Goal: Task Accomplishment & Management: Manage account settings

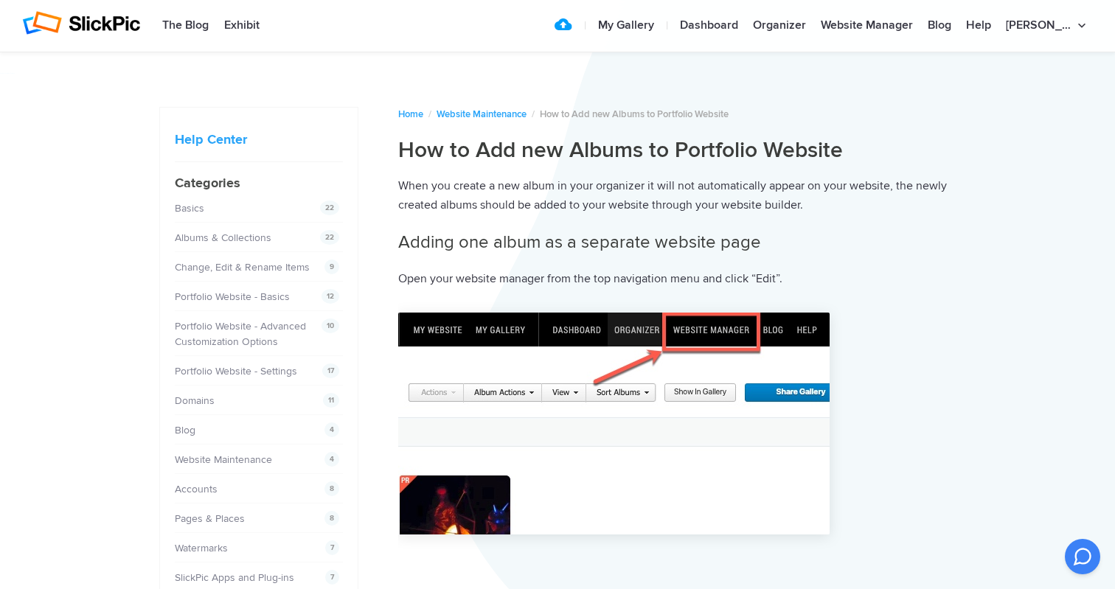
scroll to position [972, 0]
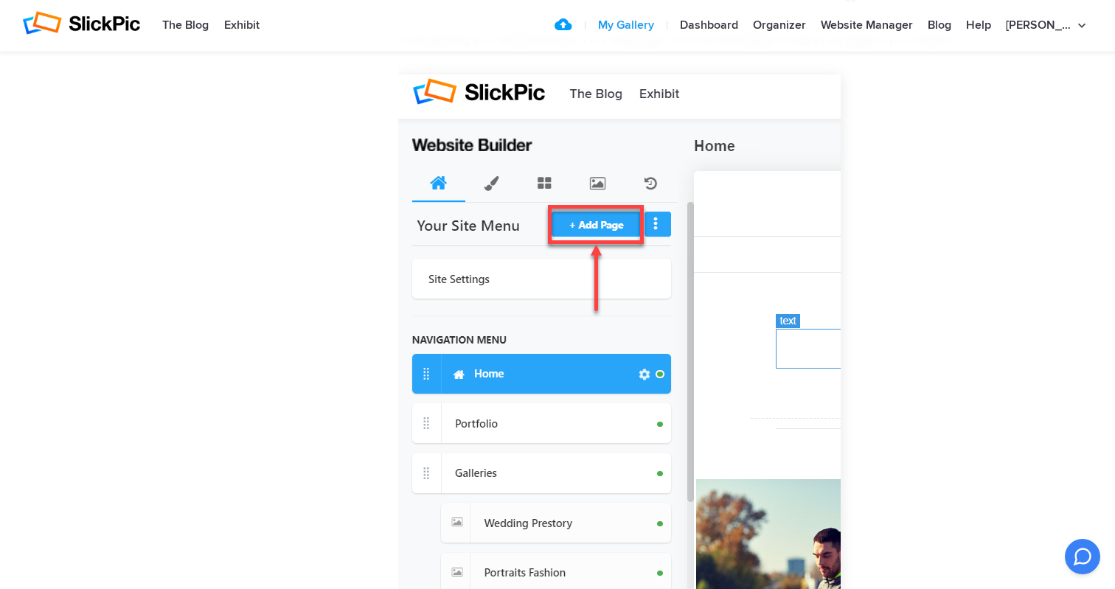
click at [657, 24] on link "My Gallery" at bounding box center [625, 25] width 71 height 29
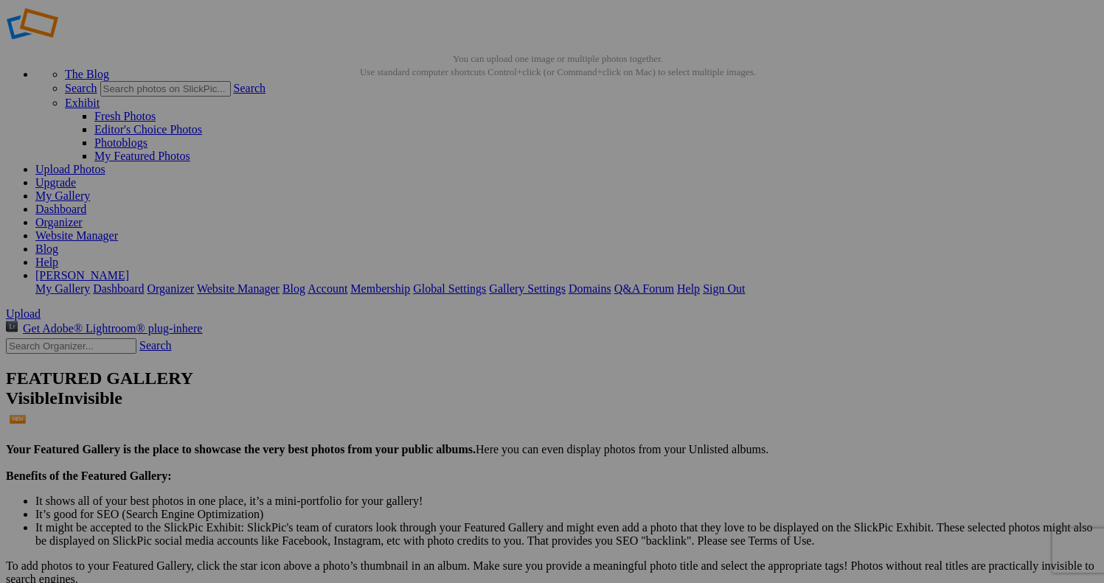
scroll to position [27, 0]
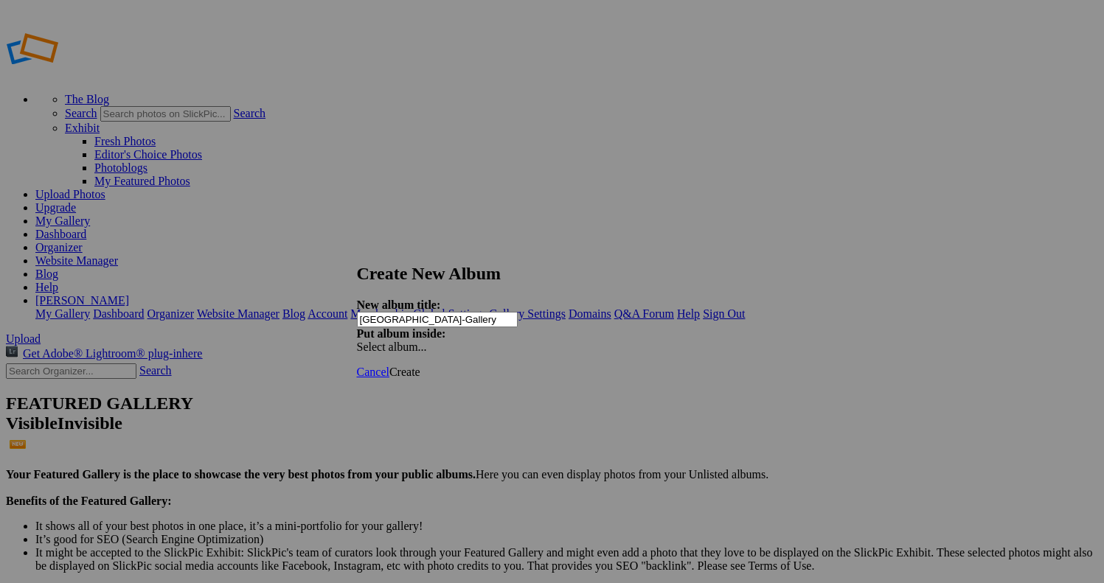
type input "[GEOGRAPHIC_DATA]-Gallery"
click at [420, 366] on span "Create" at bounding box center [404, 372] width 31 height 13
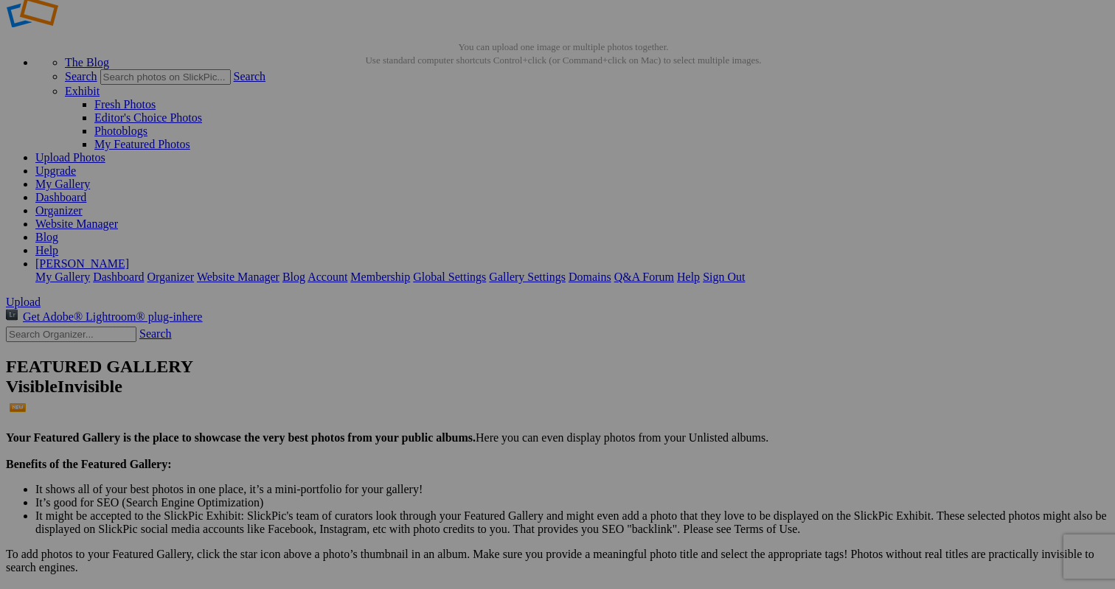
scroll to position [21, 0]
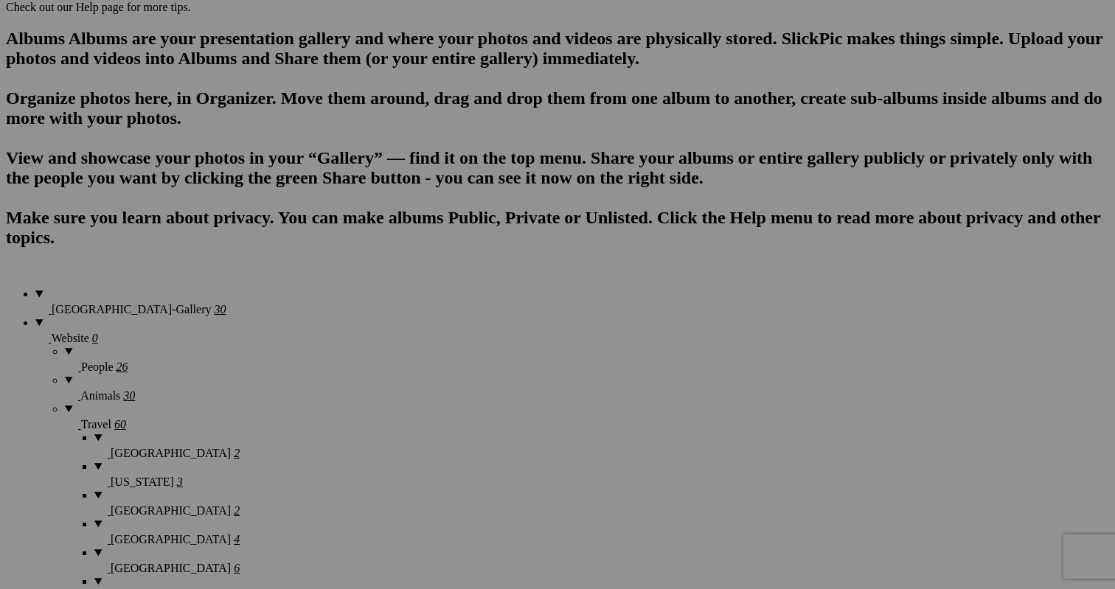
scroll to position [927, 0]
drag, startPoint x: 697, startPoint y: 254, endPoint x: 633, endPoint y: 226, distance: 69.7
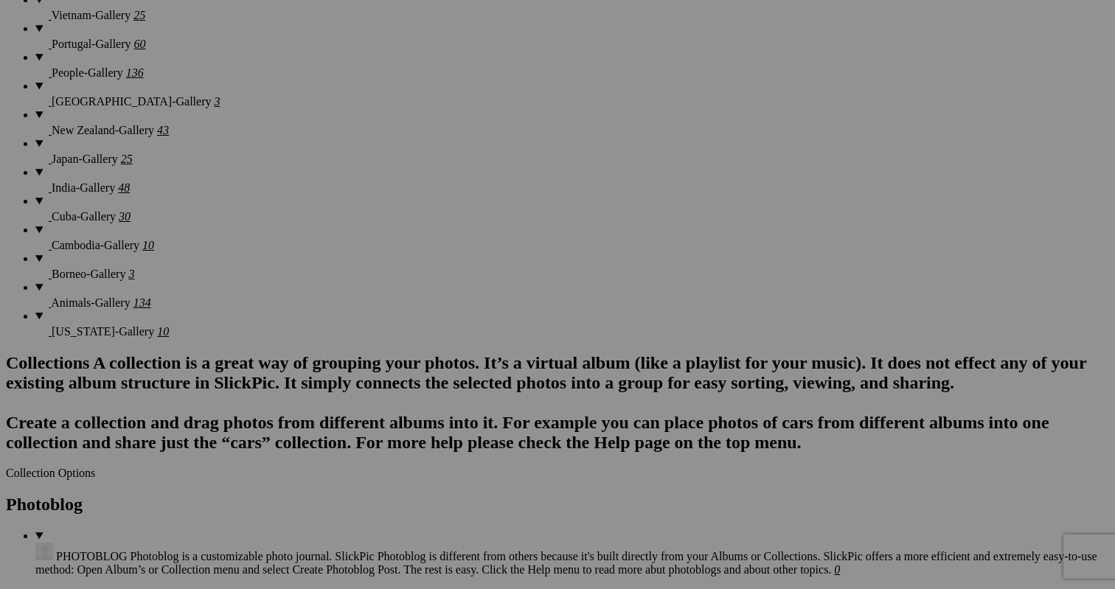
scroll to position [1656, 0]
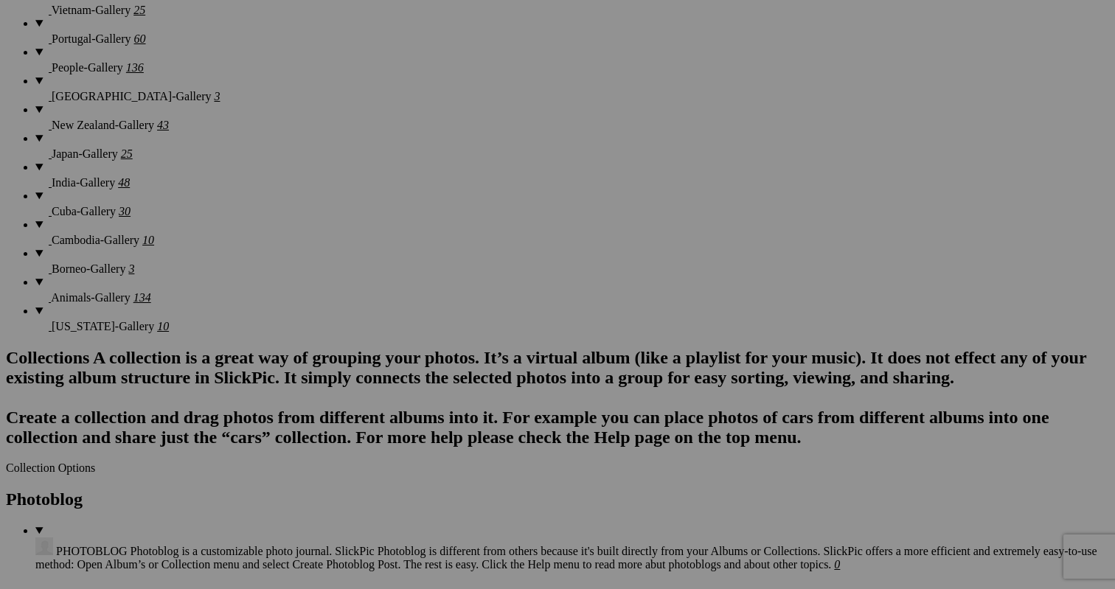
click at [459, 392] on span "Yes" at bounding box center [450, 391] width 17 height 13
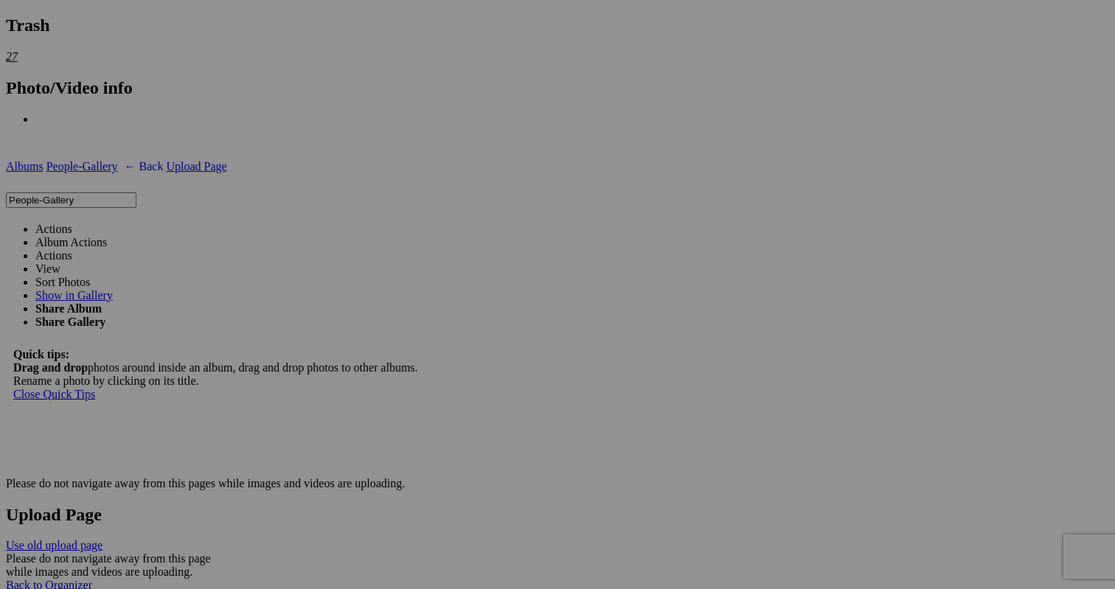
scroll to position [2744, 0]
drag, startPoint x: 927, startPoint y: 282, endPoint x: 853, endPoint y: 465, distance: 197.1
drag, startPoint x: 800, startPoint y: 132, endPoint x: 710, endPoint y: 466, distance: 345.8
drag, startPoint x: 542, startPoint y: 483, endPoint x: 669, endPoint y: 465, distance: 128.8
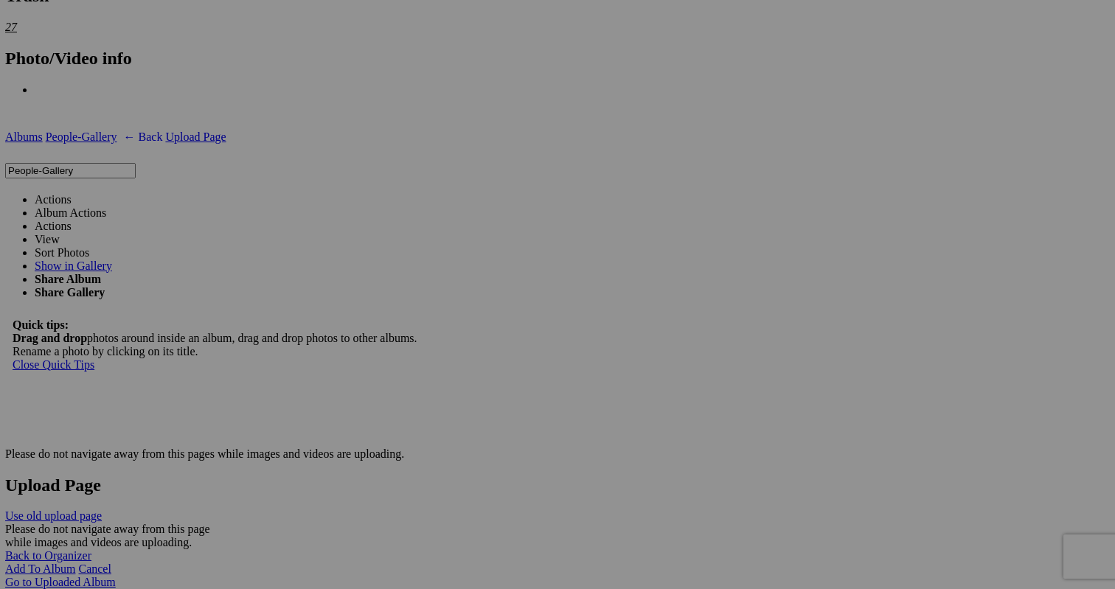
scroll to position [2772, 0]
drag, startPoint x: 668, startPoint y: 122, endPoint x: 610, endPoint y: 446, distance: 329.4
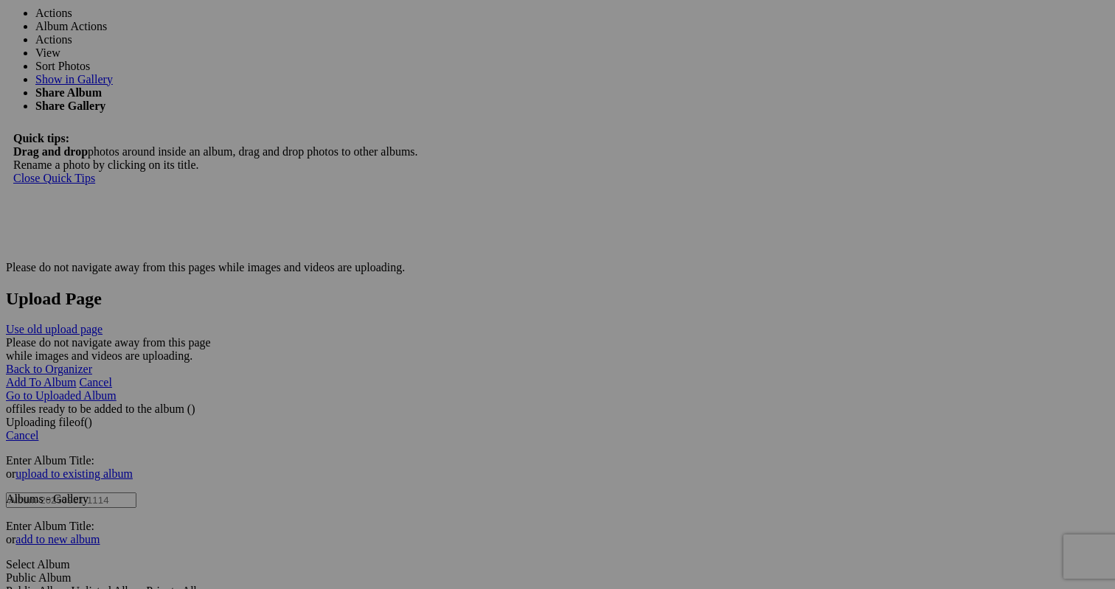
scroll to position [2961, 0]
drag, startPoint x: 668, startPoint y: 300, endPoint x: 613, endPoint y: 431, distance: 141.7
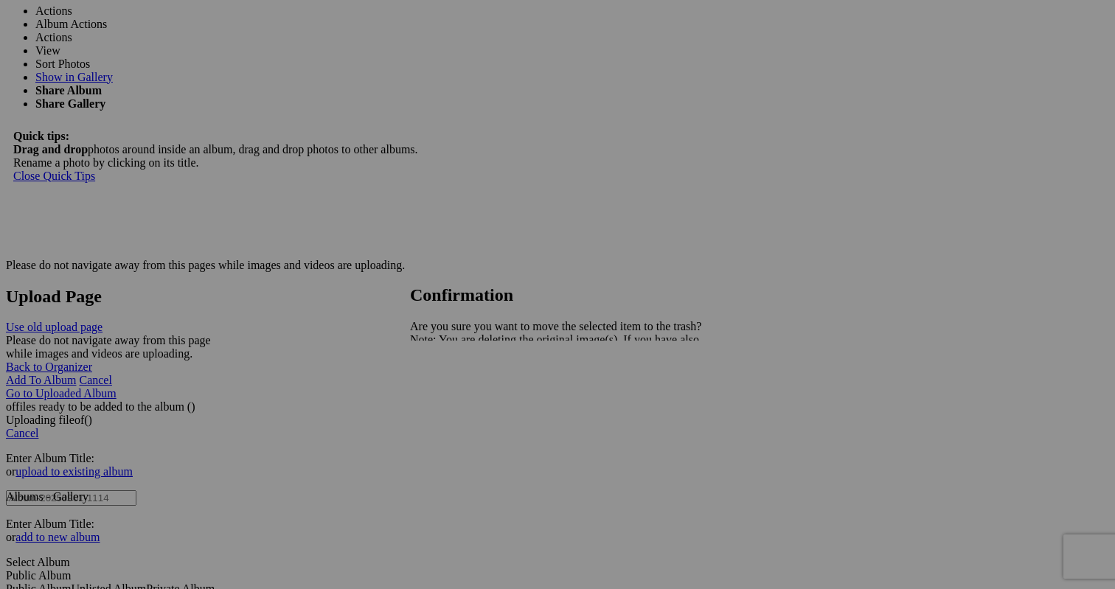
click at [459, 385] on span "Yes" at bounding box center [450, 391] width 17 height 13
drag, startPoint x: 797, startPoint y: 467, endPoint x: 740, endPoint y: 271, distance: 204.1
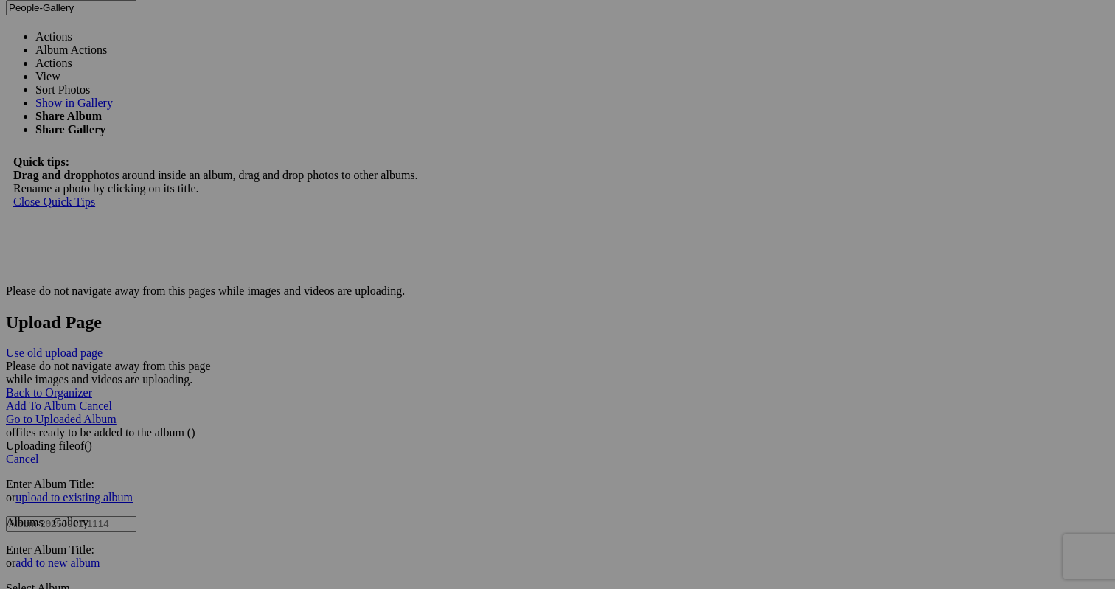
scroll to position [2929, 0]
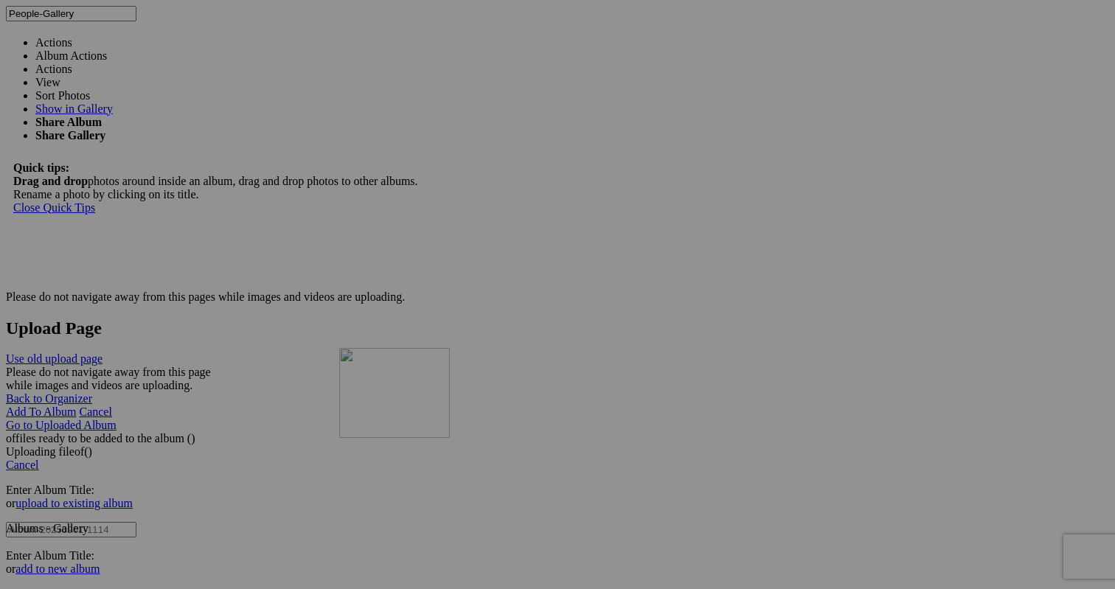
drag, startPoint x: 546, startPoint y: 130, endPoint x: 551, endPoint y: 473, distance: 343.6
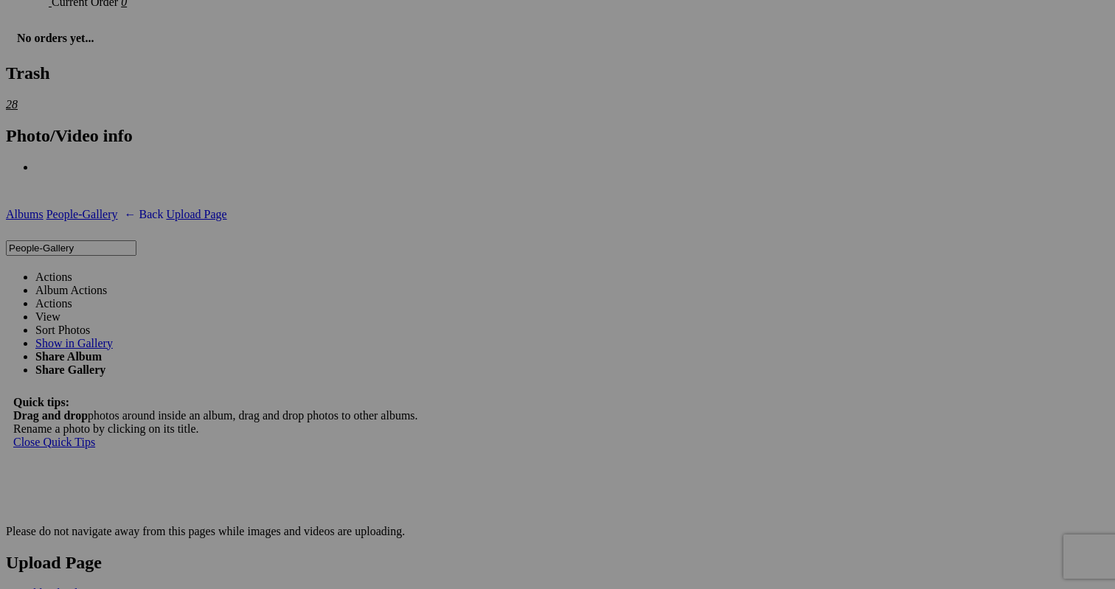
scroll to position [2692, 0]
drag, startPoint x: 667, startPoint y: 182, endPoint x: 785, endPoint y: 496, distance: 335.5
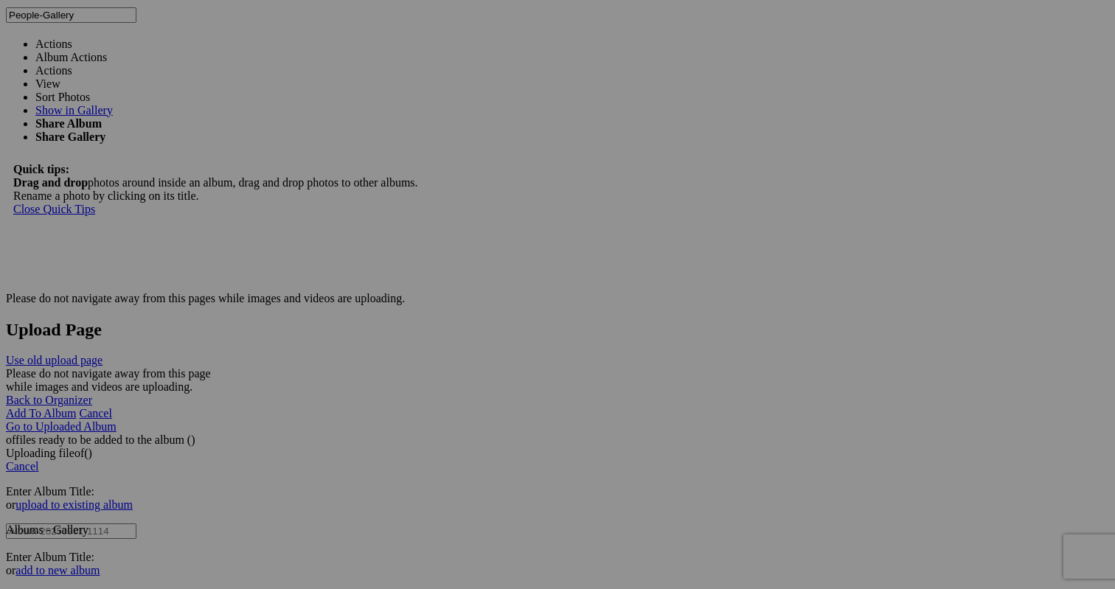
scroll to position [2928, 0]
drag, startPoint x: 797, startPoint y: 305, endPoint x: 840, endPoint y: 446, distance: 147.2
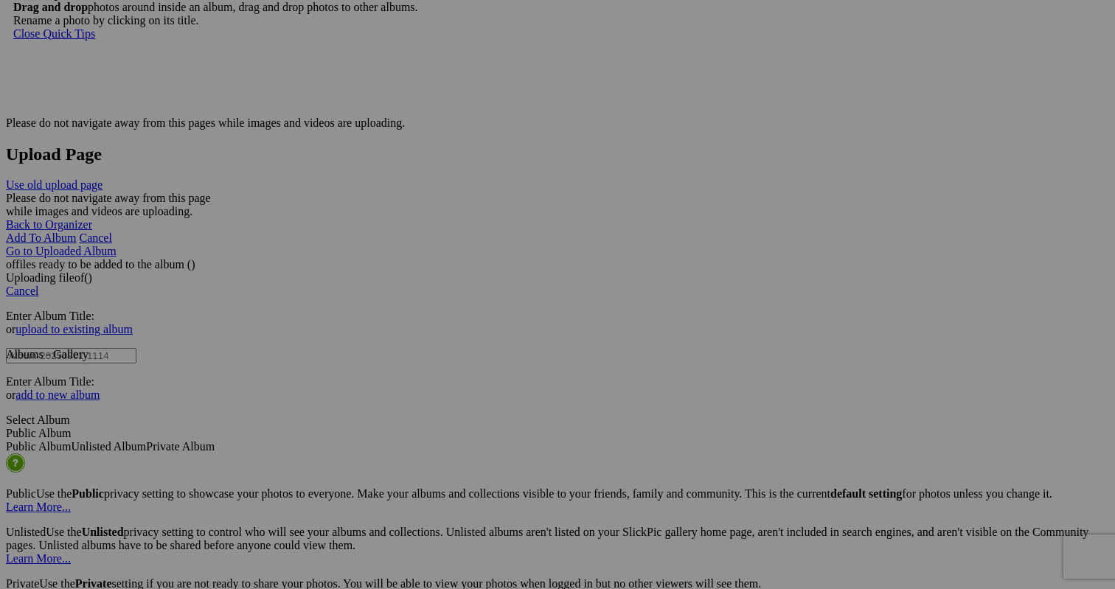
scroll to position [3108, 0]
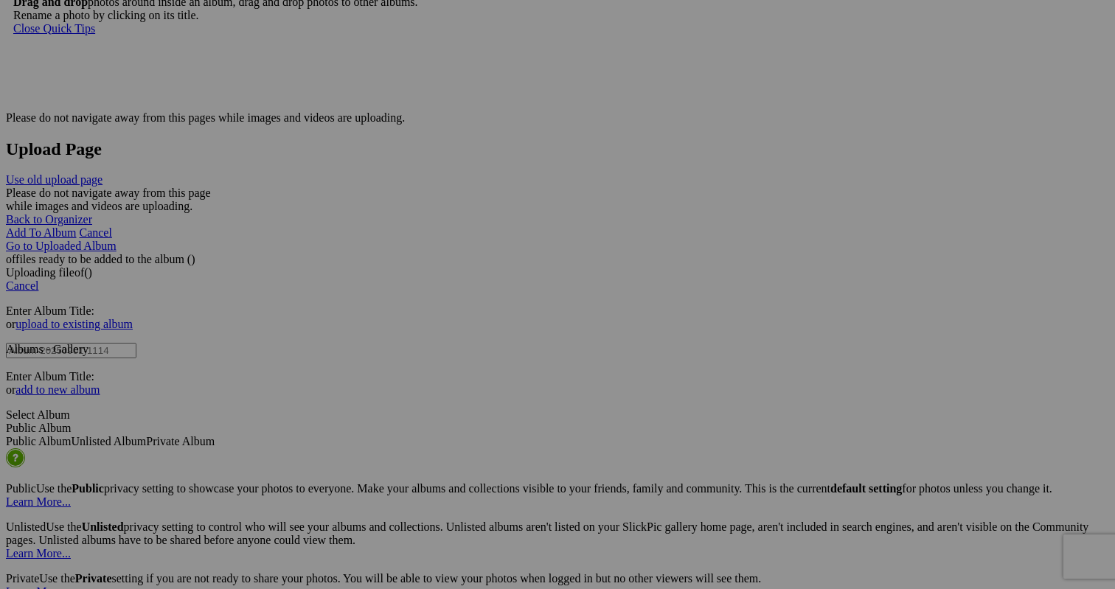
click at [459, 393] on span "Yes" at bounding box center [450, 391] width 17 height 13
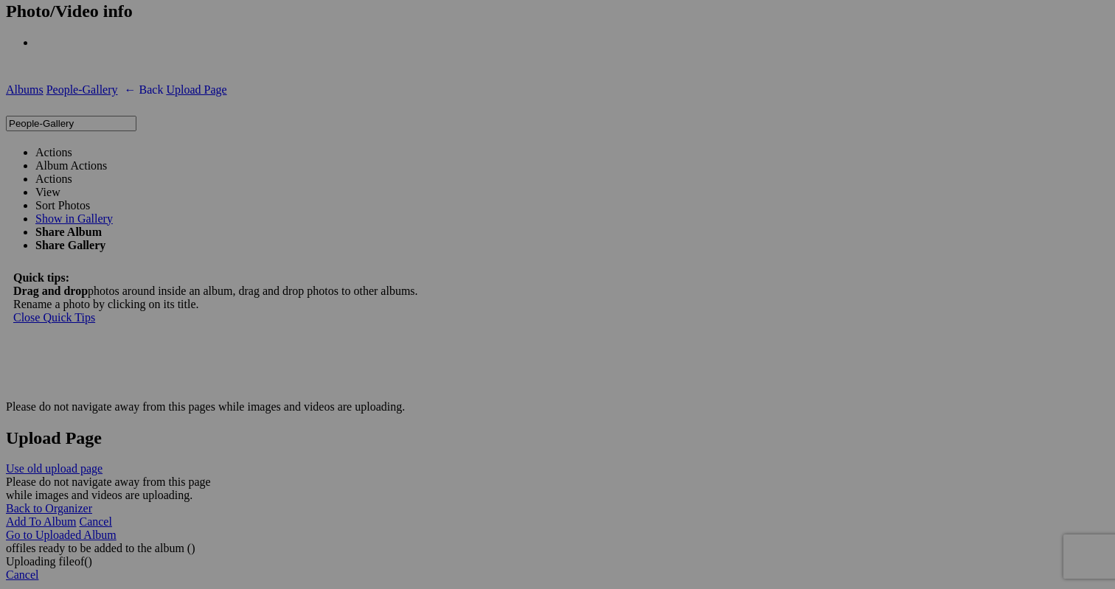
scroll to position [2821, 0]
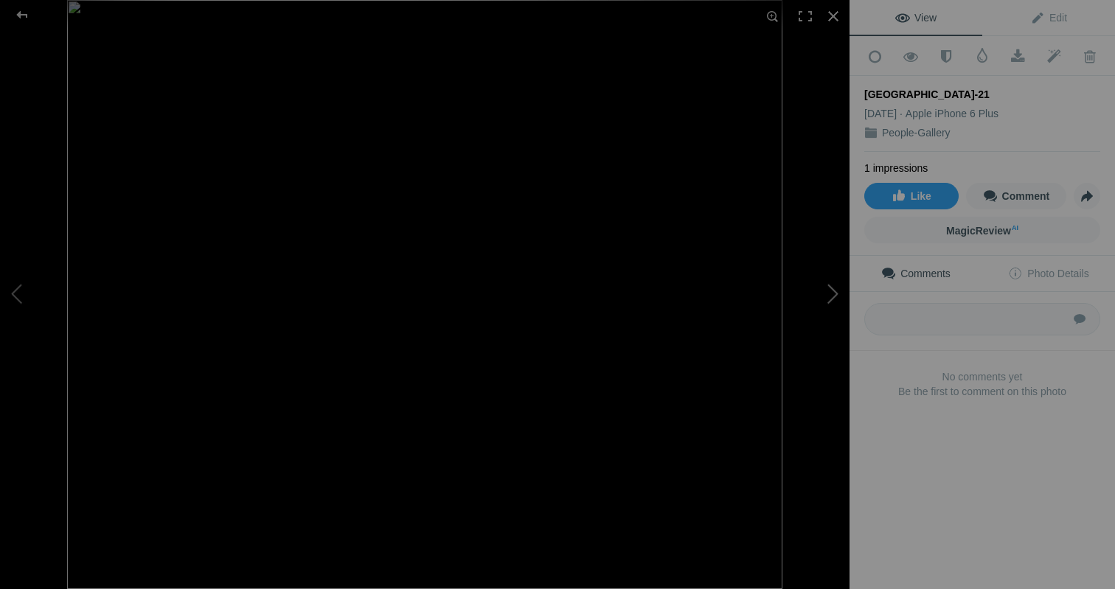
click at [826, 294] on button at bounding box center [794, 295] width 111 height 212
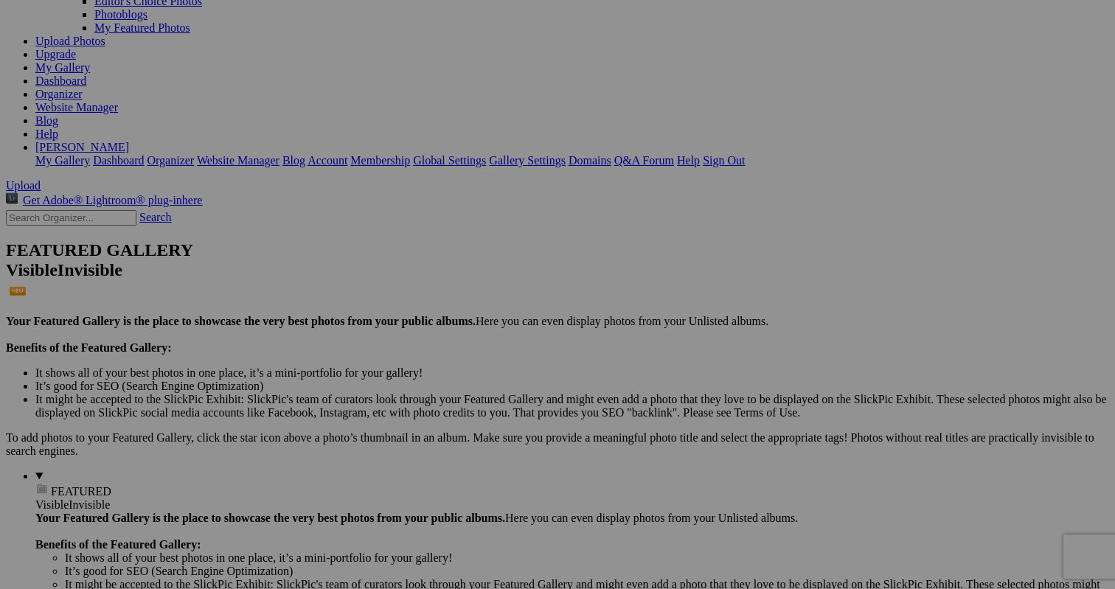
scroll to position [152, 0]
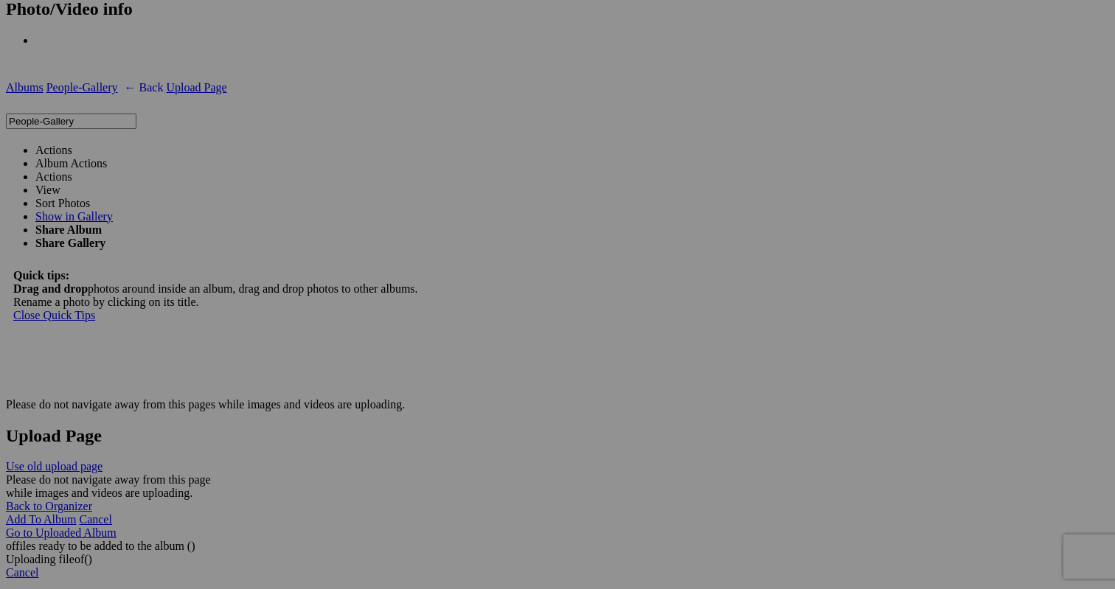
scroll to position [2821, 0]
click at [459, 391] on link "Yes" at bounding box center [450, 391] width 17 height 13
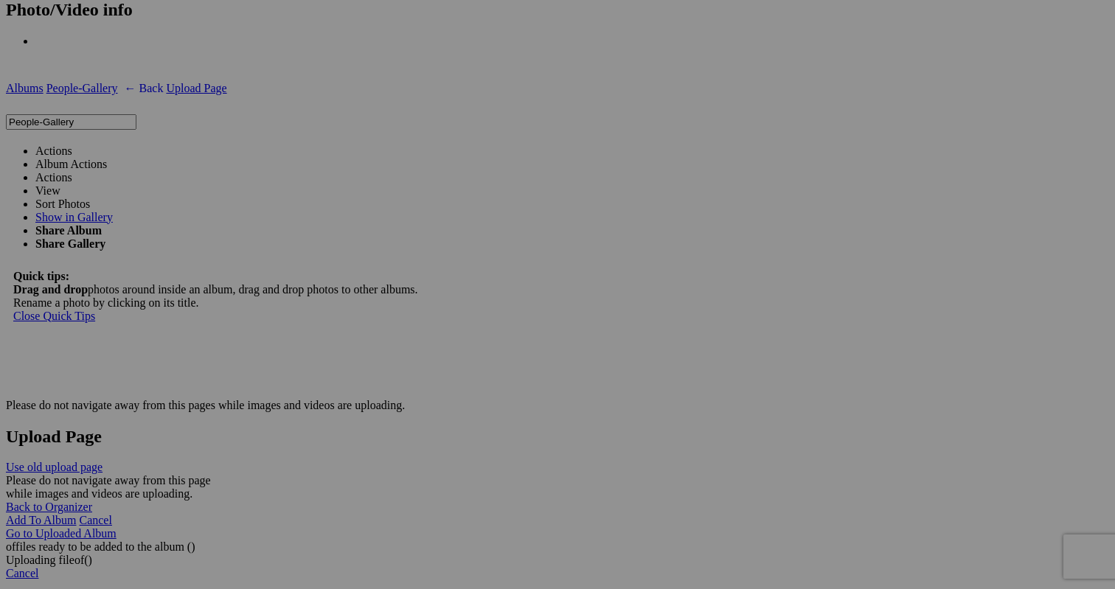
click at [459, 390] on span "Yes" at bounding box center [450, 391] width 17 height 13
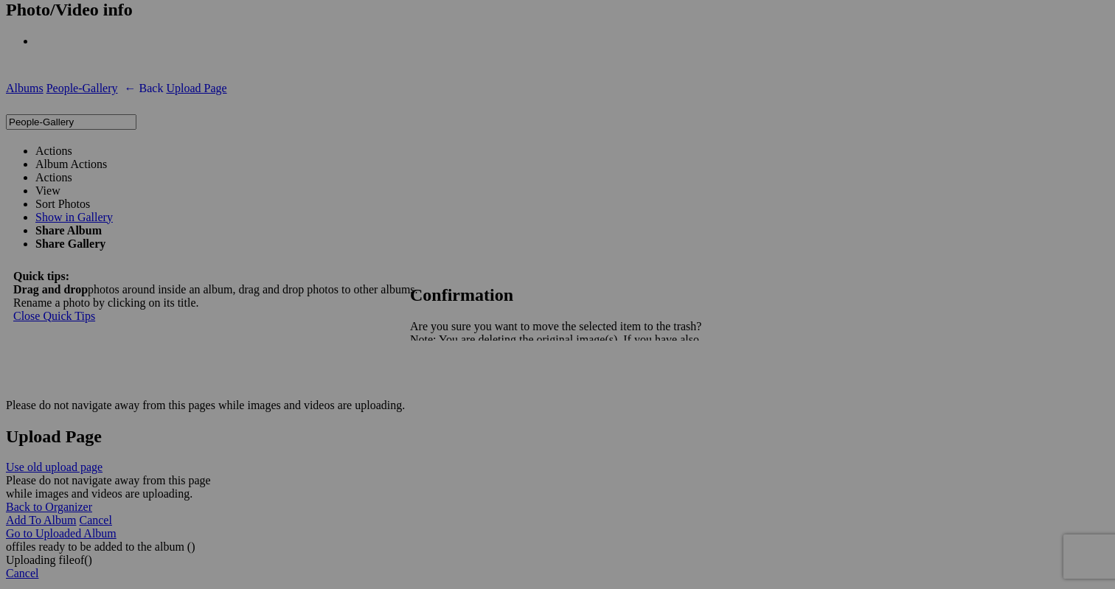
click at [459, 386] on span "Yes" at bounding box center [450, 391] width 17 height 13
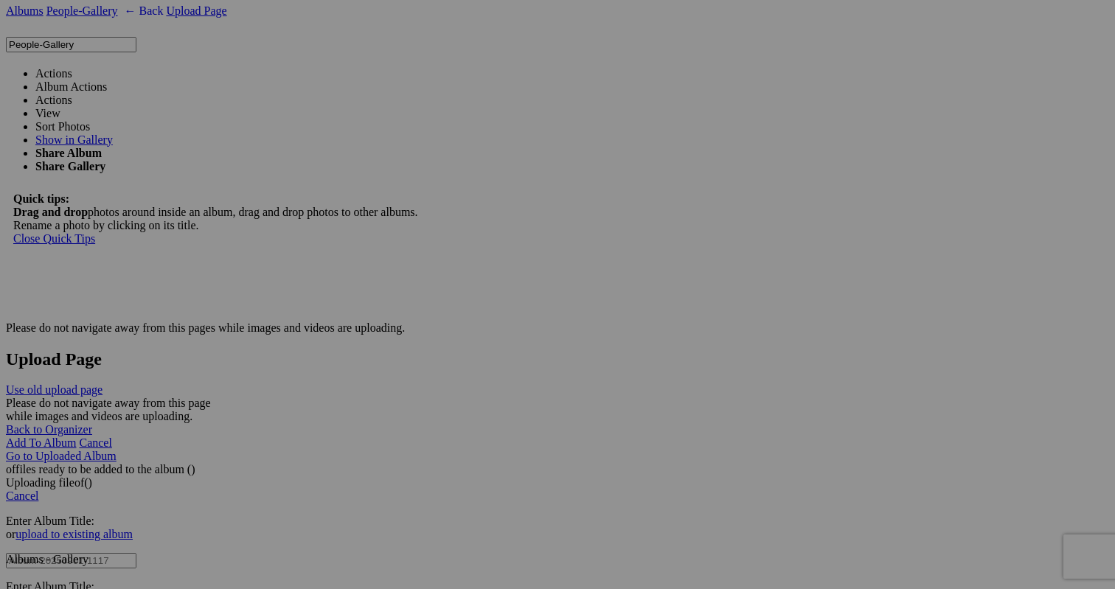
scroll to position [2918, 0]
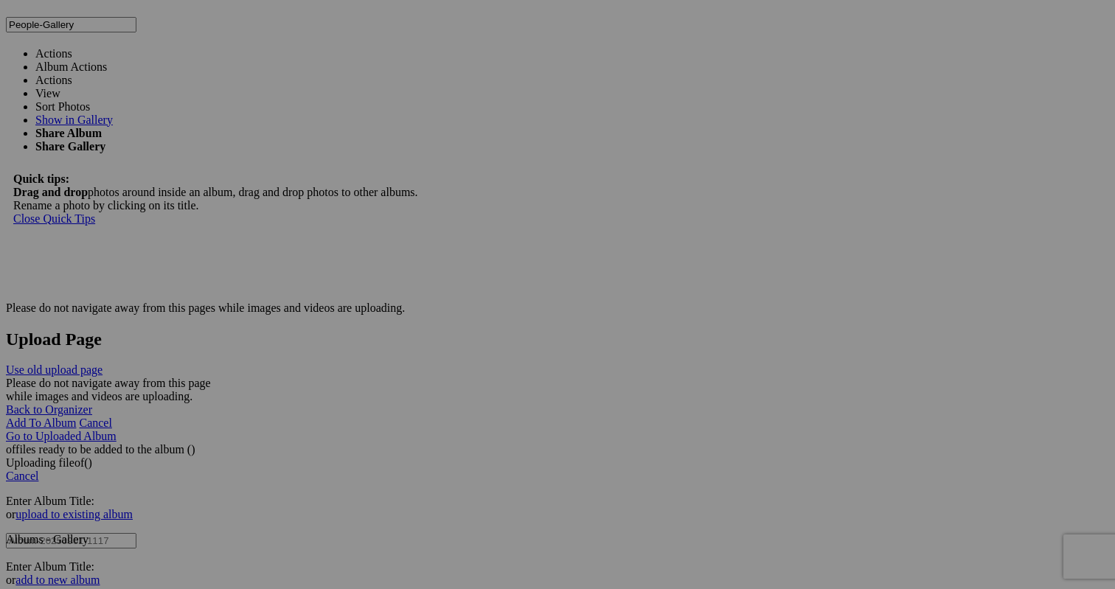
click at [459, 389] on span "Yes" at bounding box center [450, 391] width 17 height 13
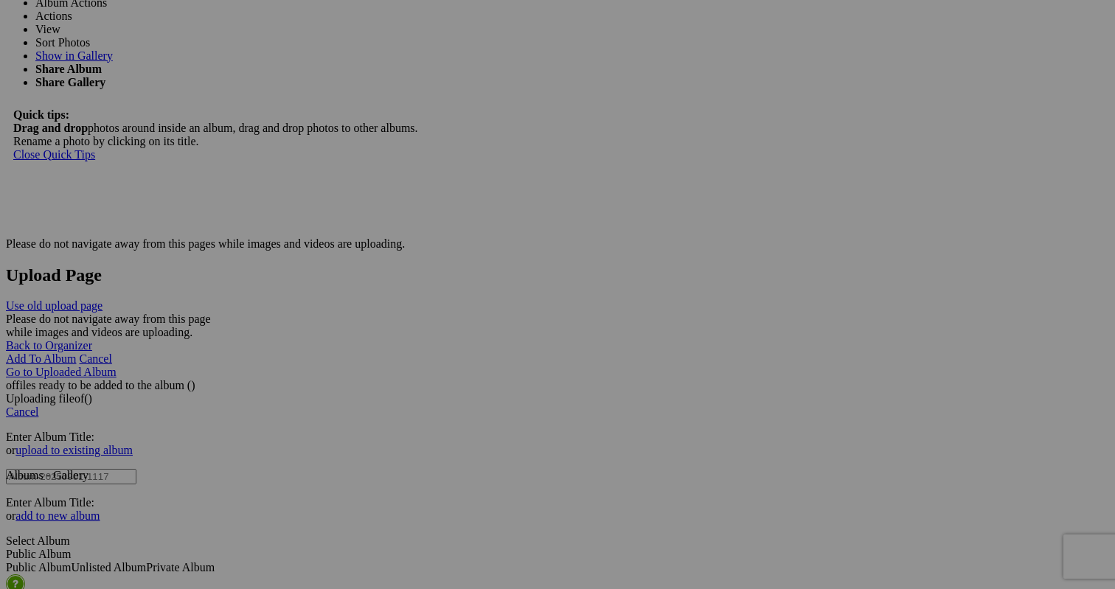
scroll to position [2981, 0]
drag, startPoint x: 282, startPoint y: 276, endPoint x: 576, endPoint y: 233, distance: 298.0
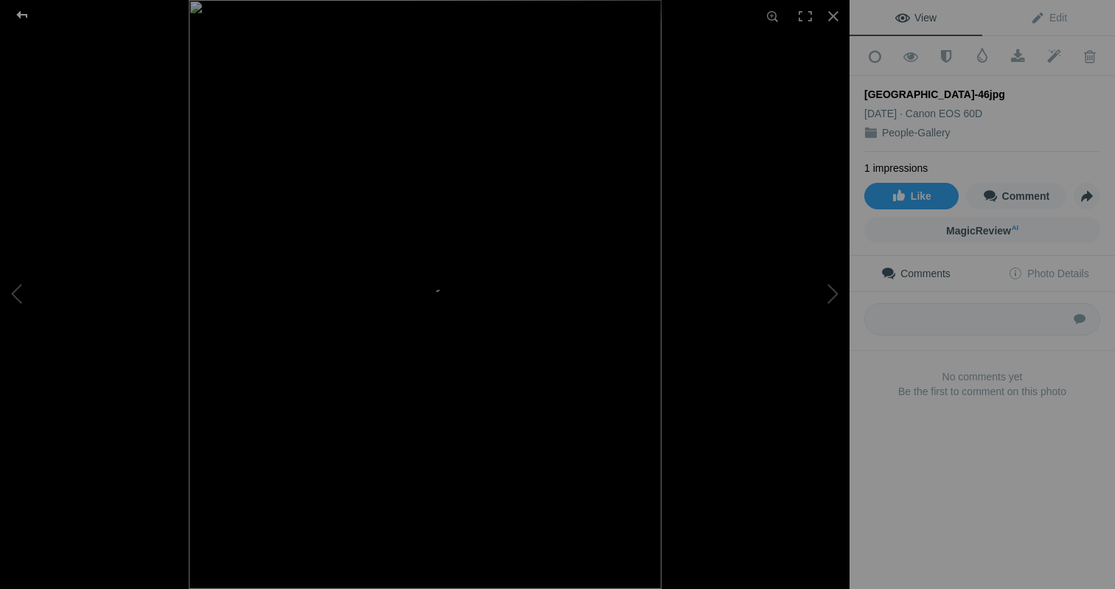
click at [23, 13] on div at bounding box center [22, 14] width 53 height 29
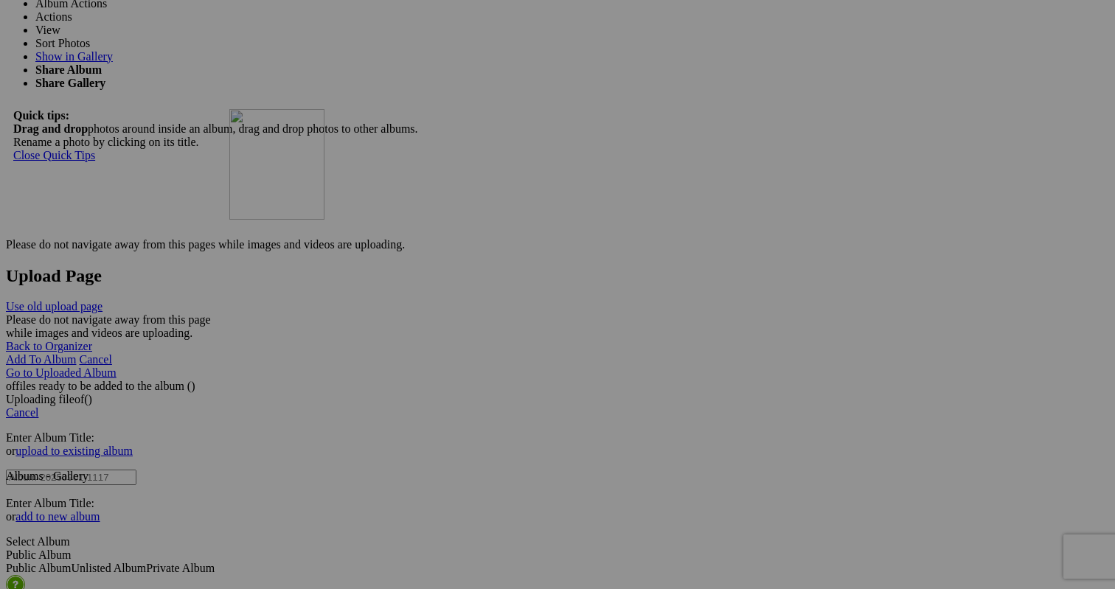
drag, startPoint x: 791, startPoint y: 253, endPoint x: 441, endPoint y: 237, distance: 350.5
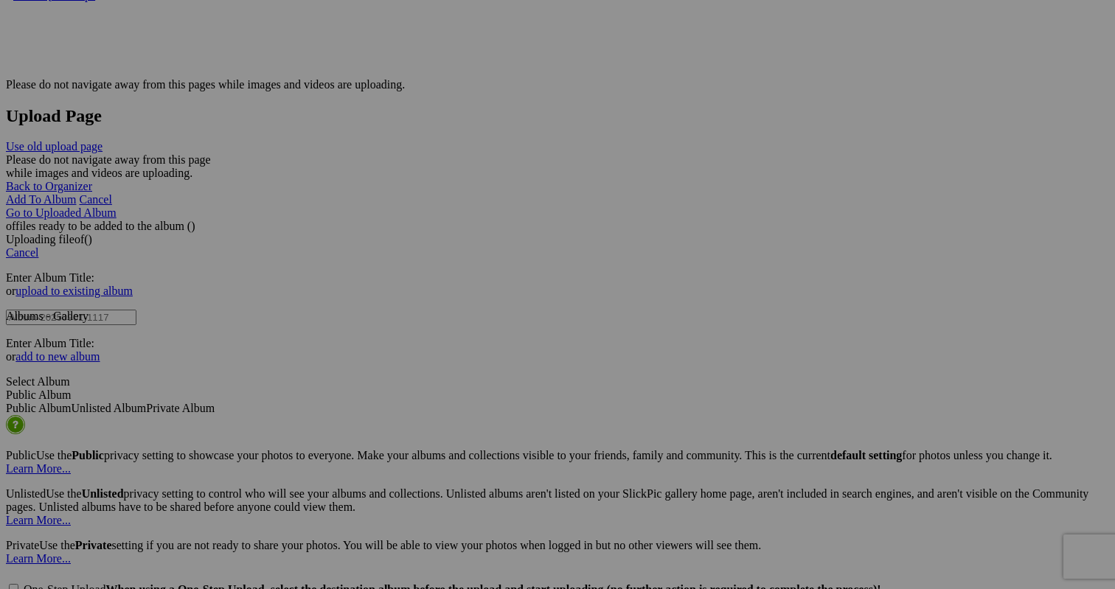
scroll to position [3153, 0]
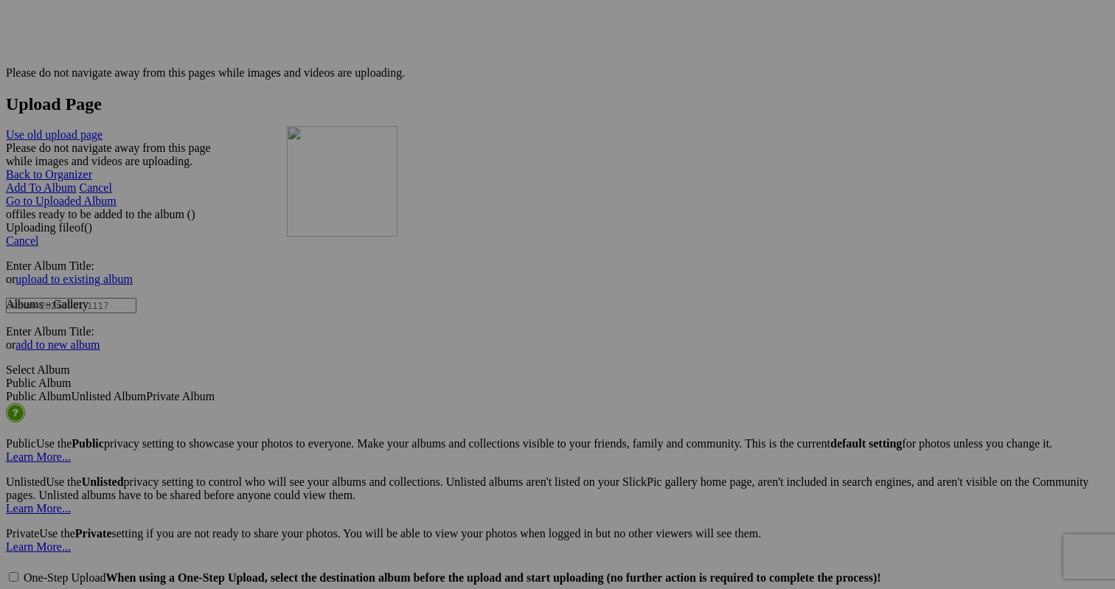
drag, startPoint x: 307, startPoint y: 451, endPoint x: 500, endPoint y: 254, distance: 275.3
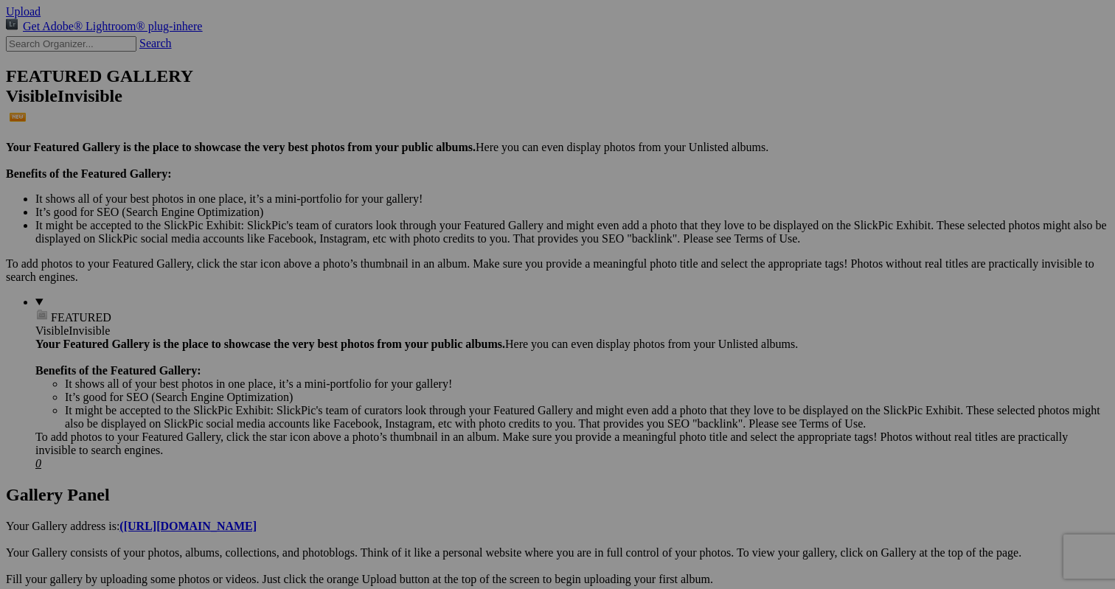
scroll to position [271, 0]
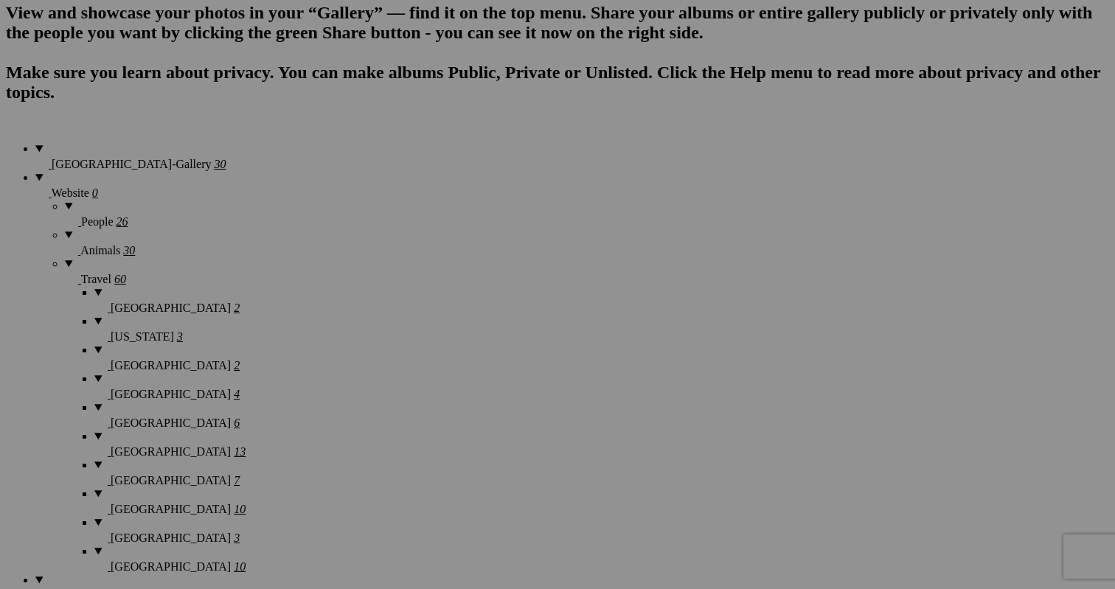
scroll to position [1068, 0]
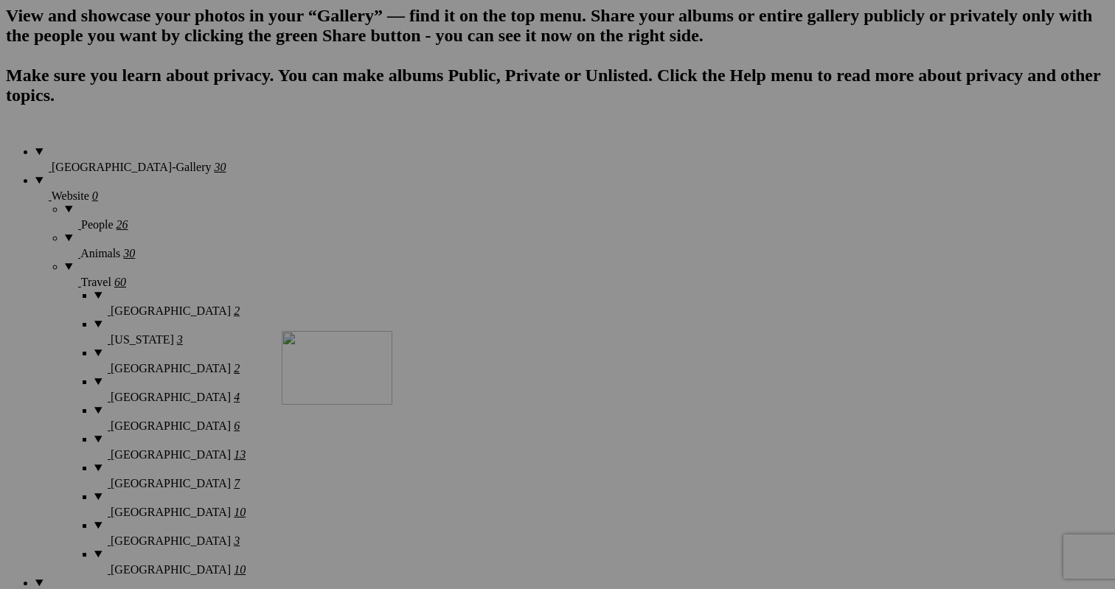
drag, startPoint x: 950, startPoint y: 291, endPoint x: 494, endPoint y: 459, distance: 486.3
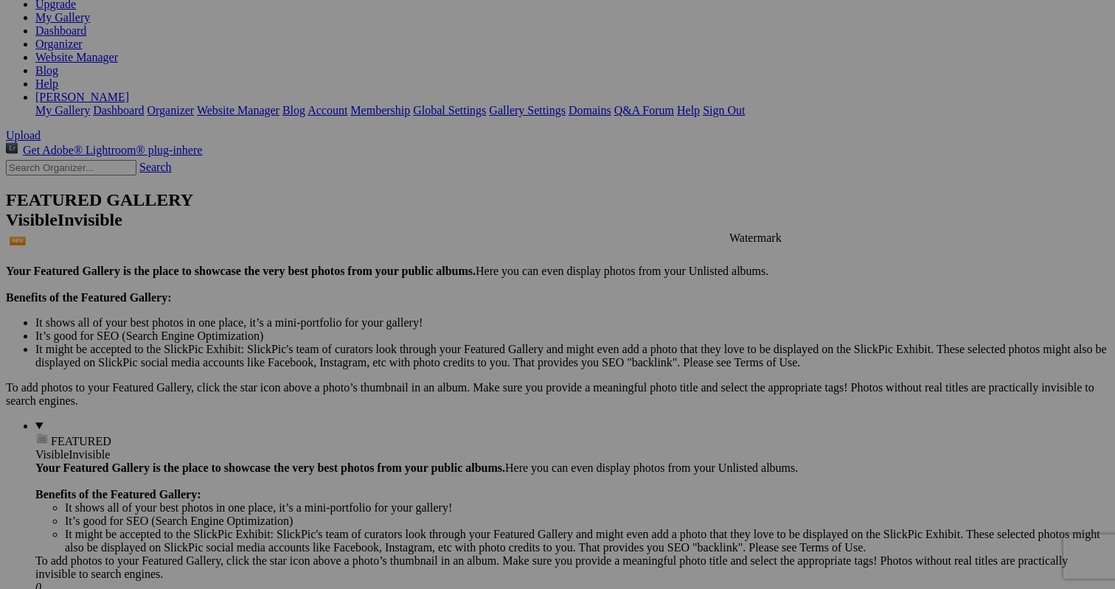
scroll to position [187, 0]
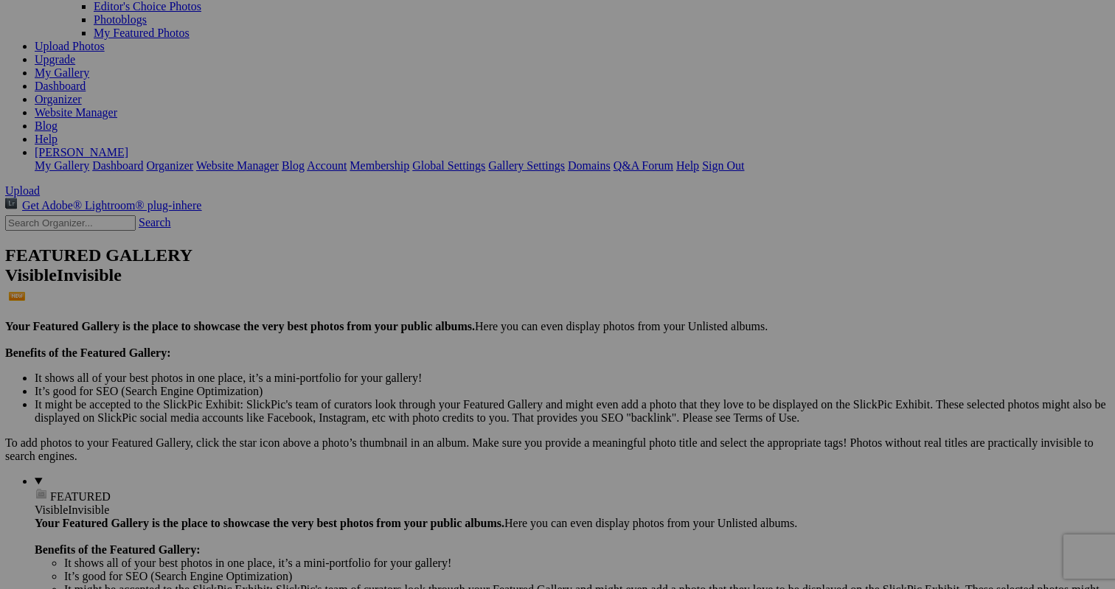
scroll to position [167, 0]
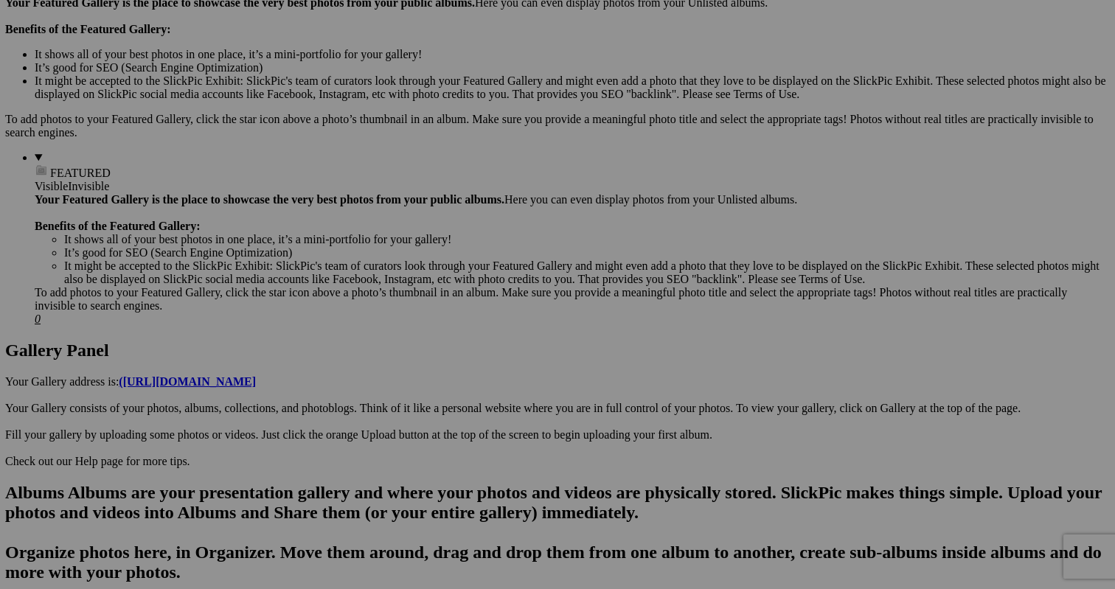
scroll to position [472, 0]
click at [459, 391] on span "Yes" at bounding box center [450, 391] width 17 height 13
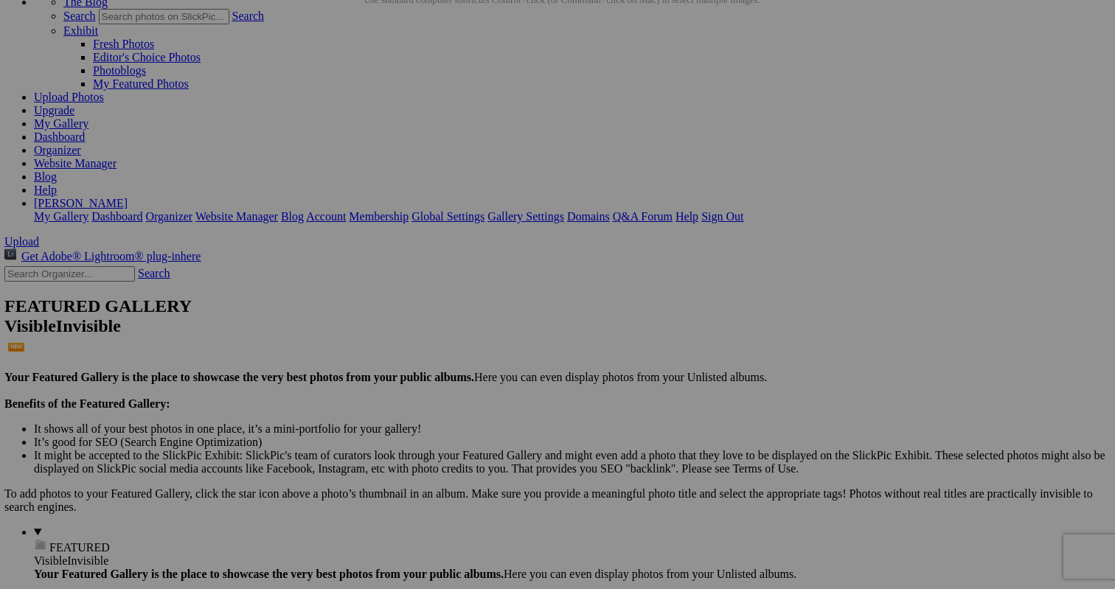
scroll to position [97, 0]
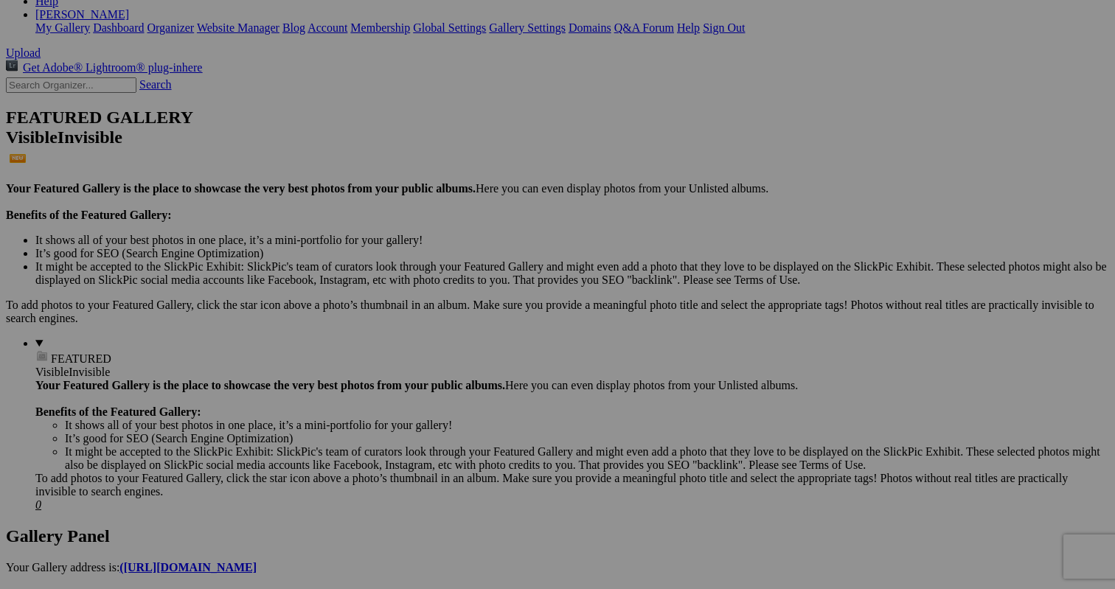
scroll to position [289, 0]
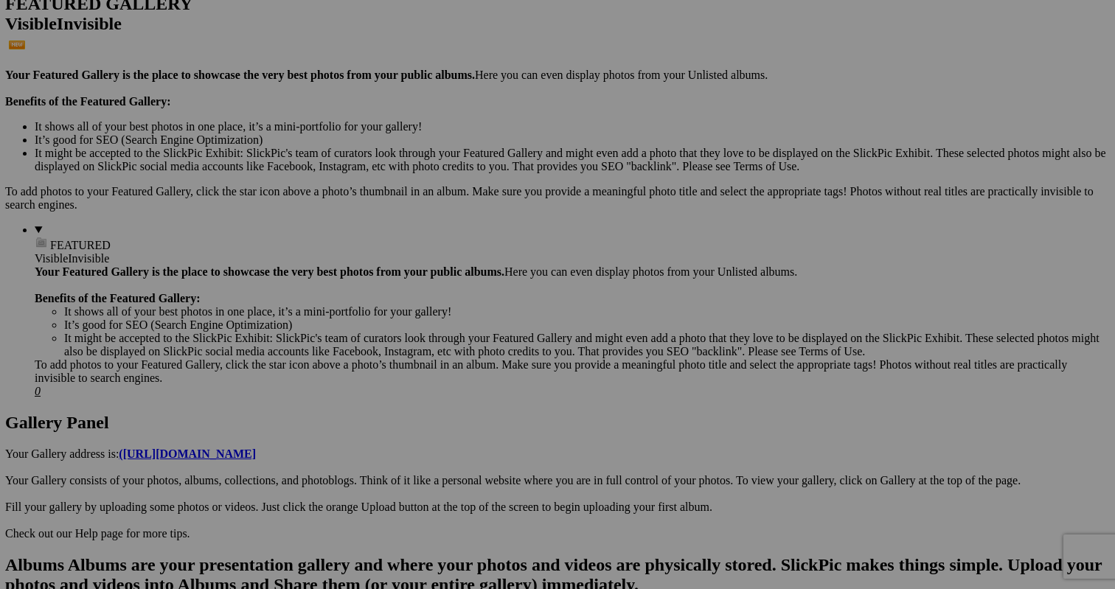
scroll to position [386, 0]
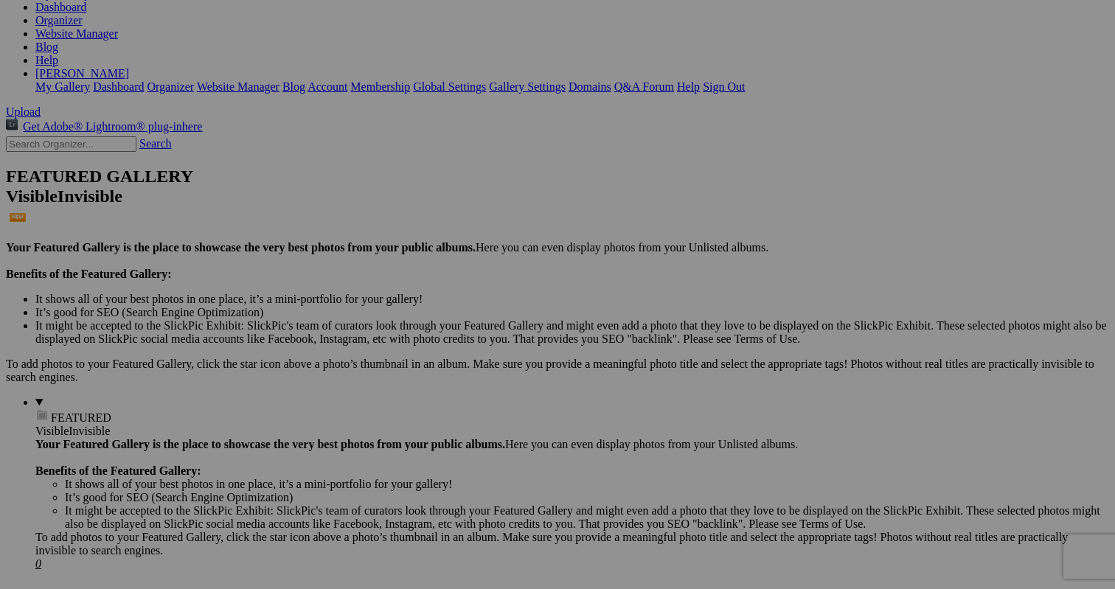
scroll to position [223, 0]
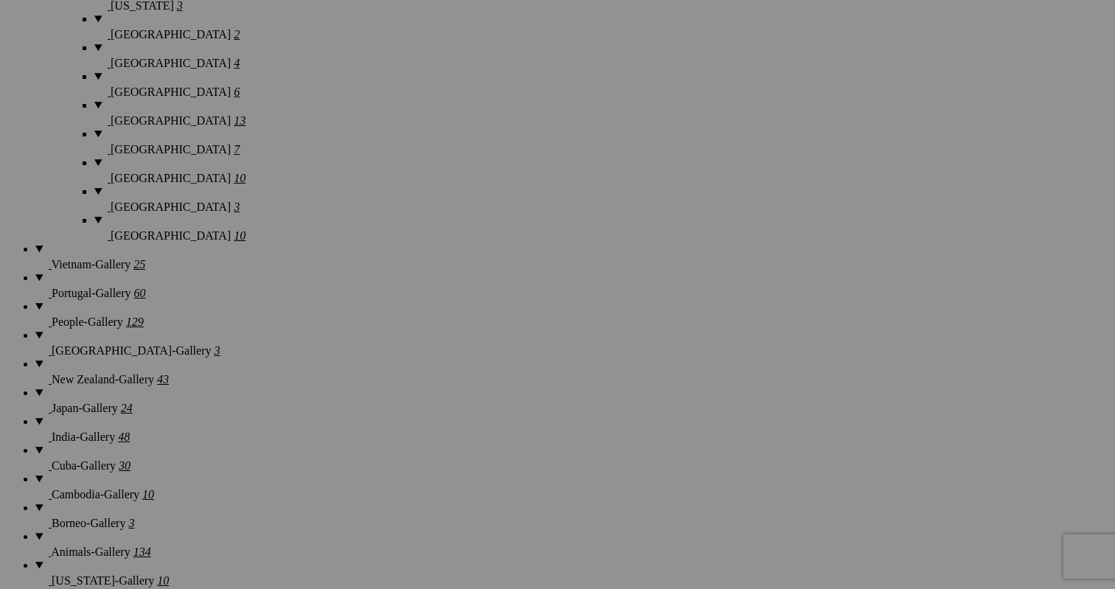
scroll to position [1403, 0]
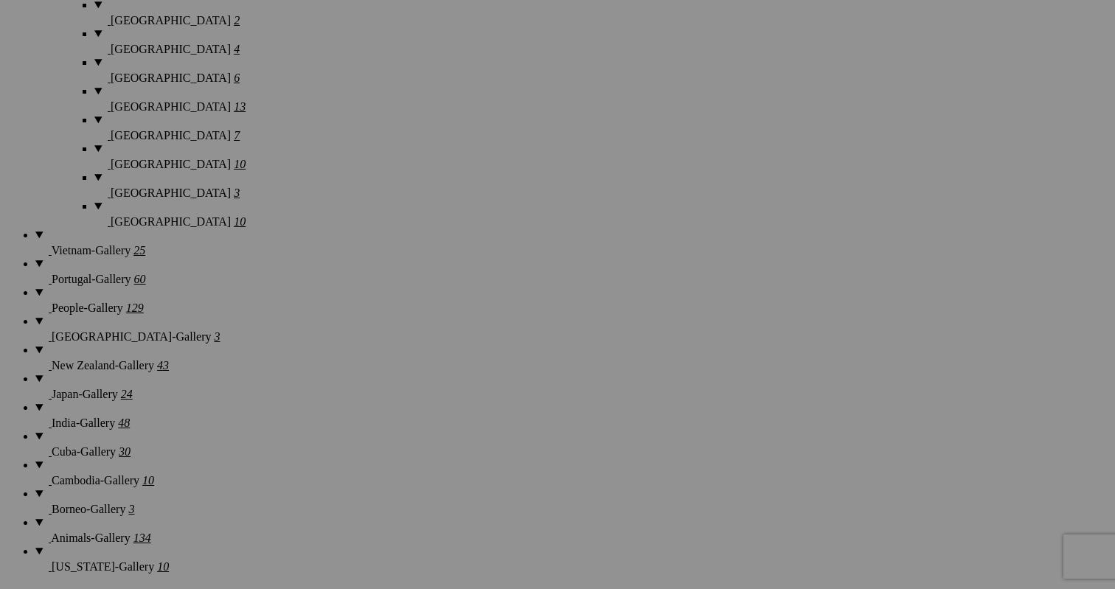
click at [459, 391] on span "Yes" at bounding box center [450, 391] width 17 height 13
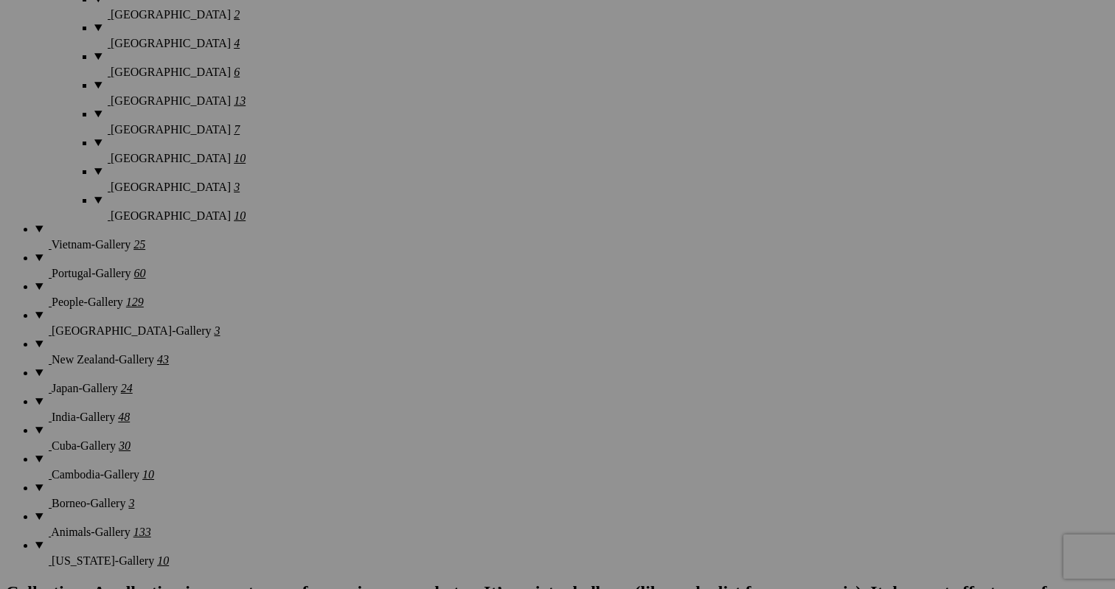
click at [459, 394] on span "Yes" at bounding box center [450, 391] width 17 height 13
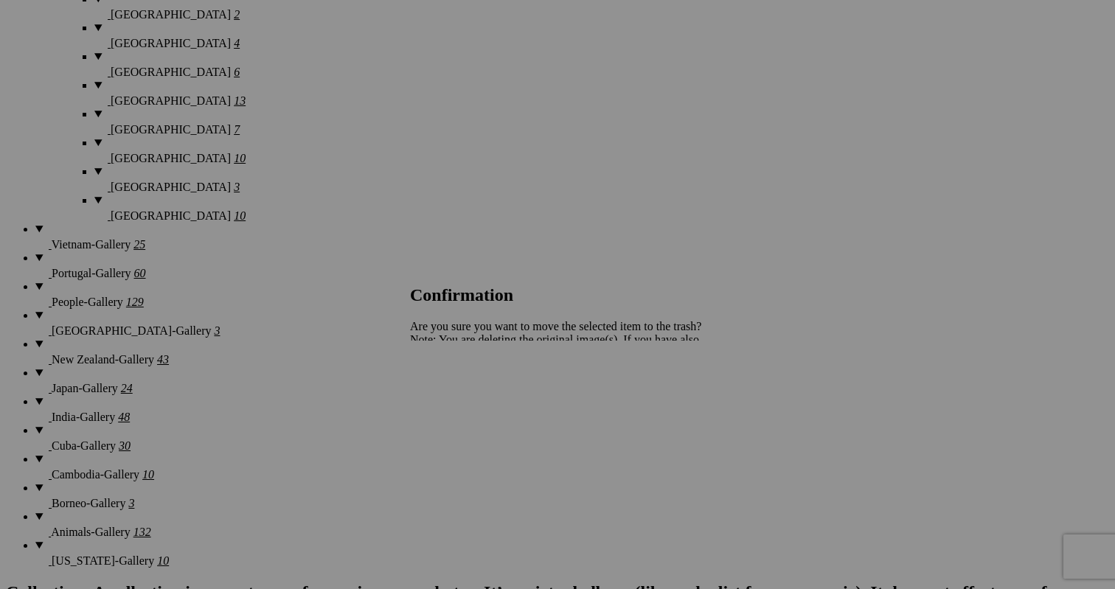
click at [459, 390] on span "Yes" at bounding box center [450, 391] width 17 height 13
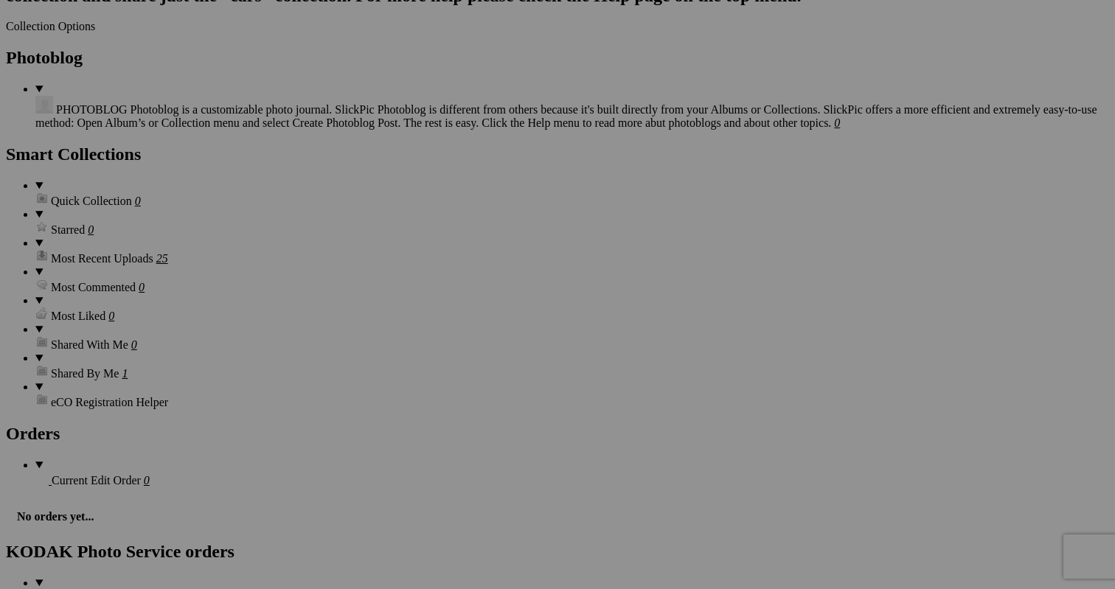
scroll to position [2092, 0]
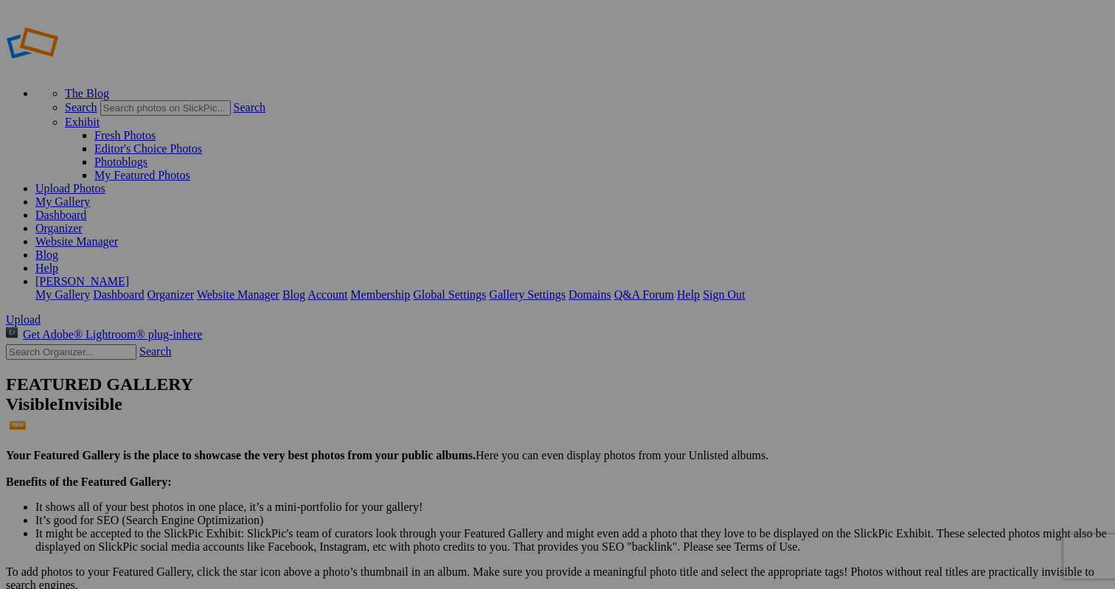
scroll to position [6, 0]
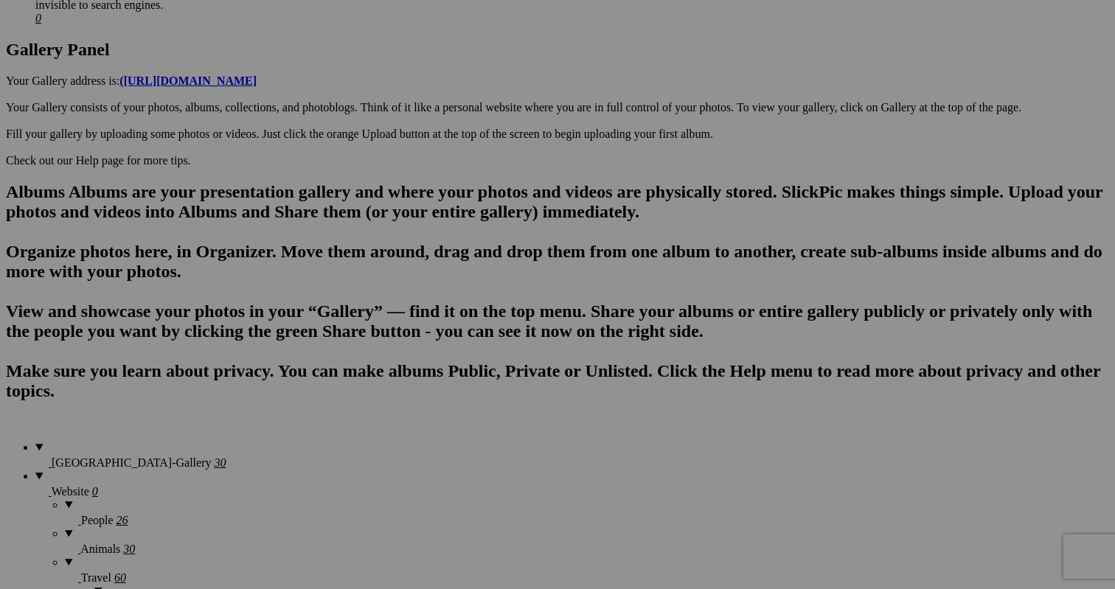
scroll to position [759, 0]
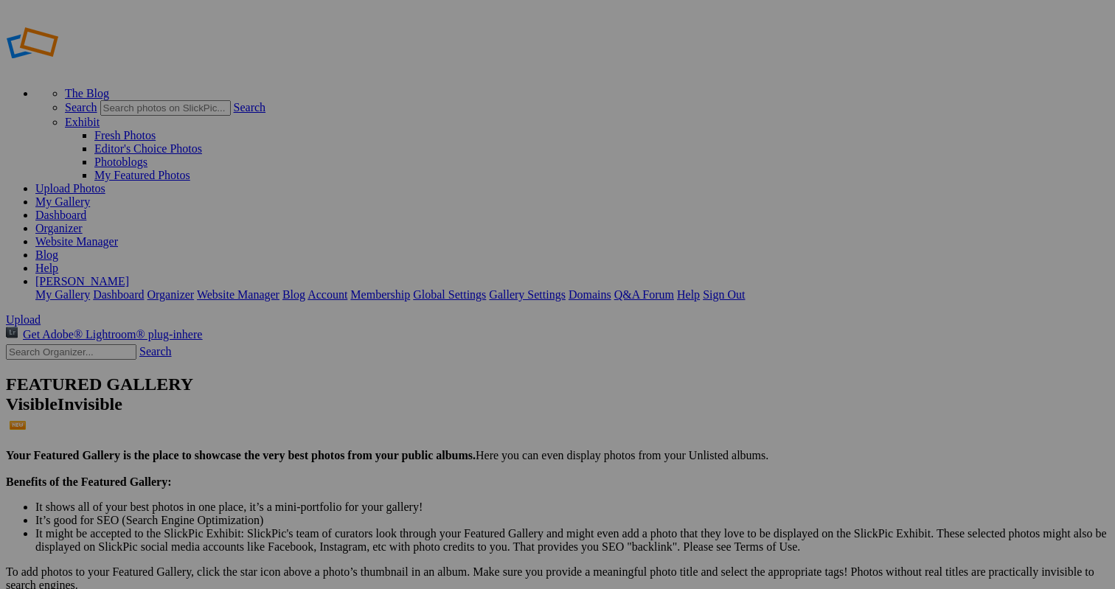
scroll to position [6, 0]
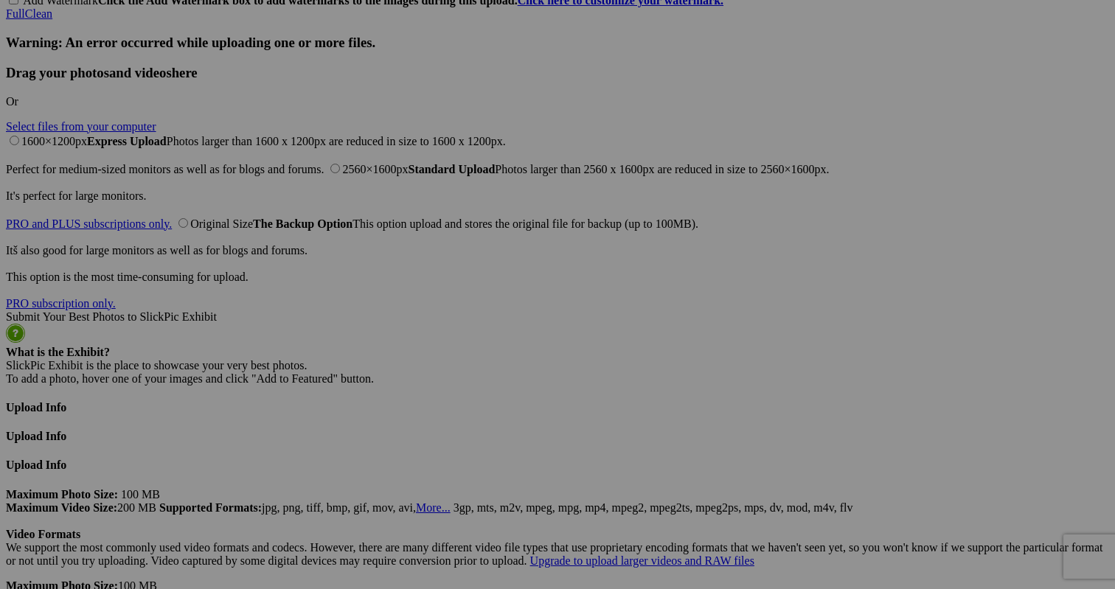
scroll to position [3755, 0]
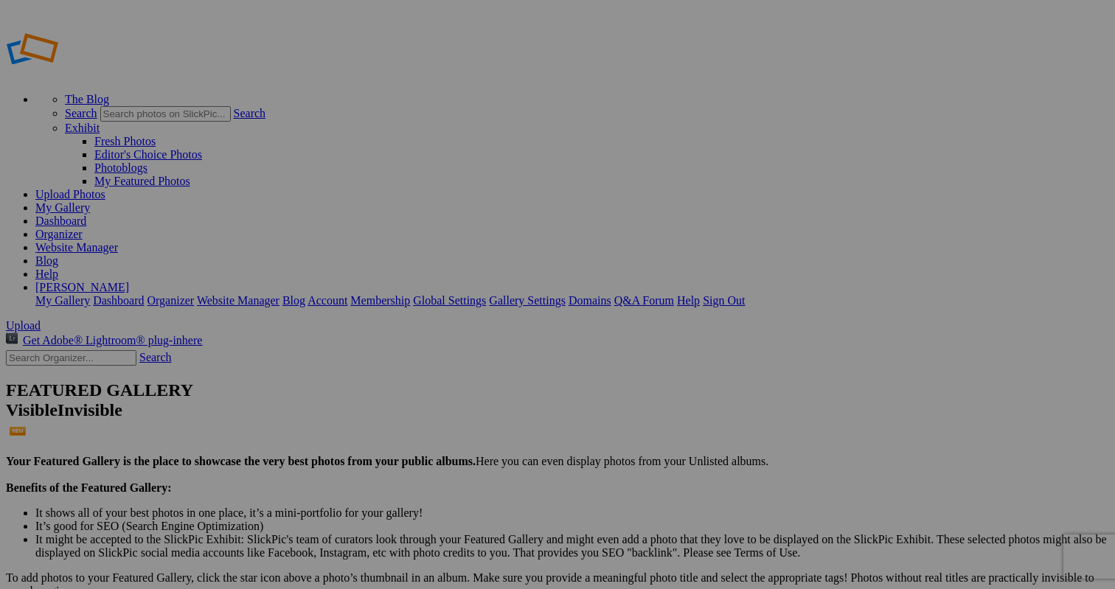
scroll to position [6, 0]
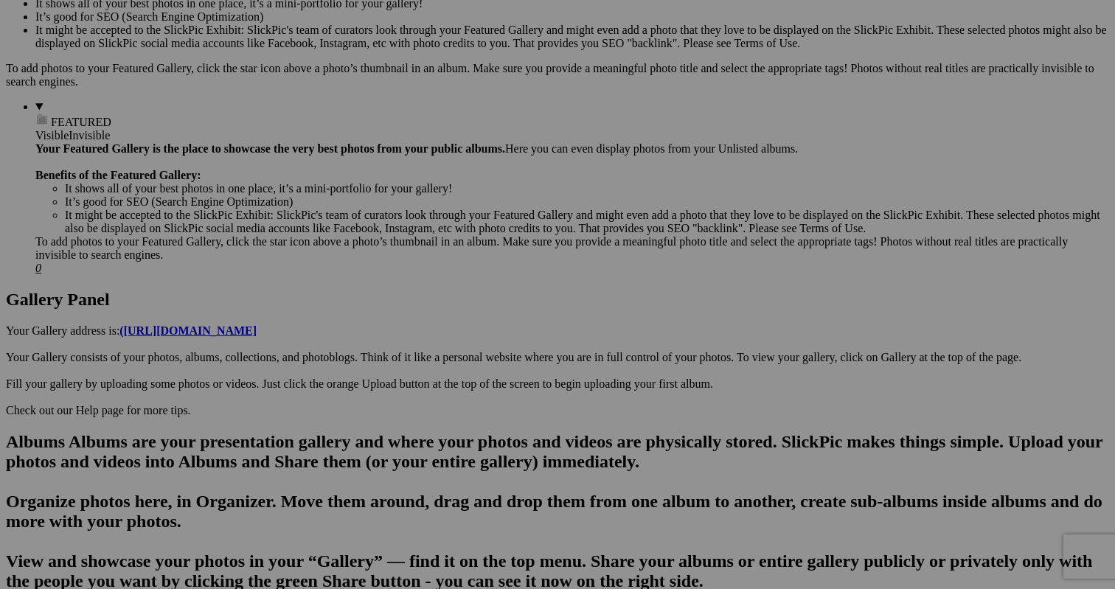
scroll to position [524, 0]
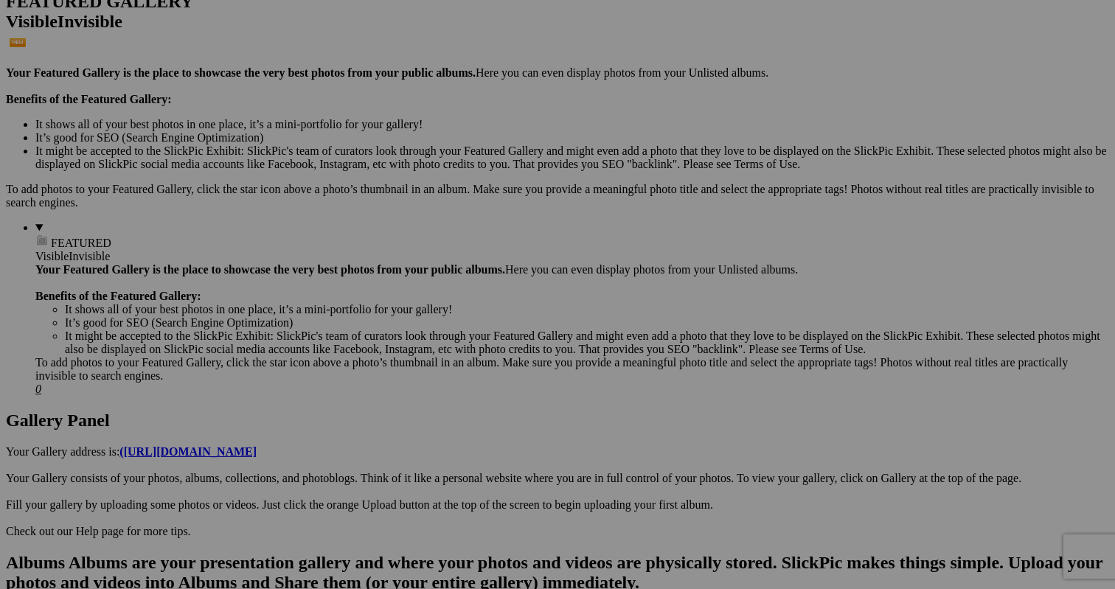
scroll to position [396, 0]
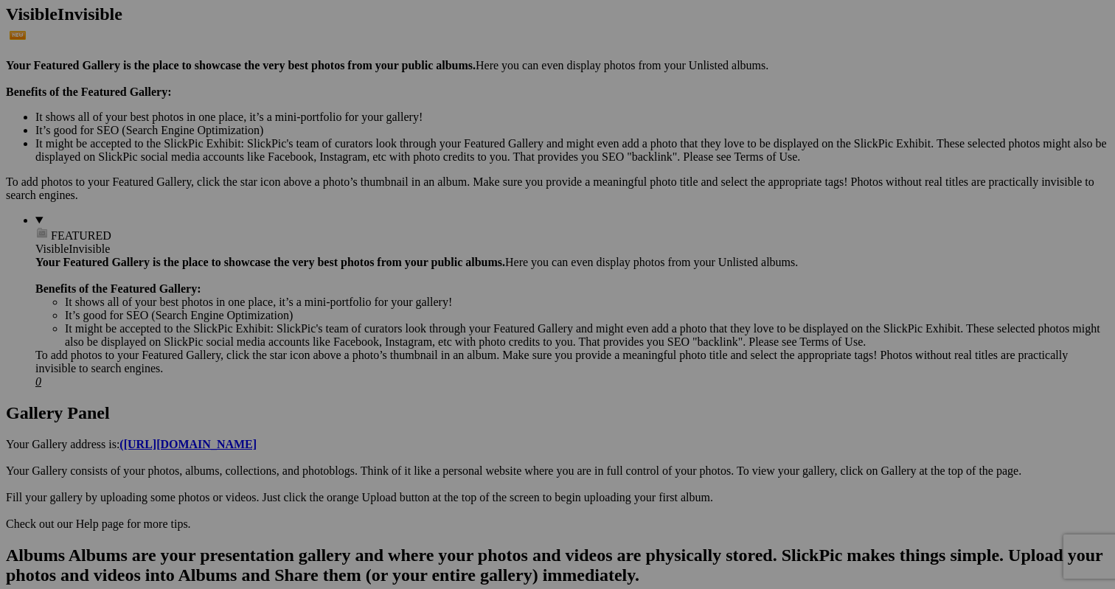
click at [459, 393] on span "Yes" at bounding box center [450, 391] width 17 height 13
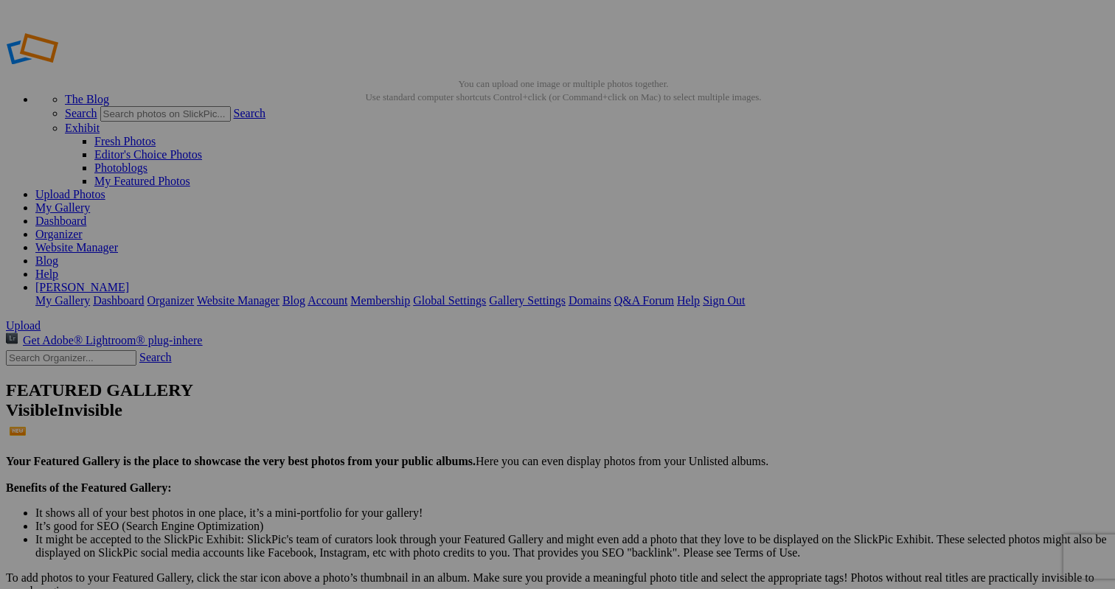
scroll to position [0, 0]
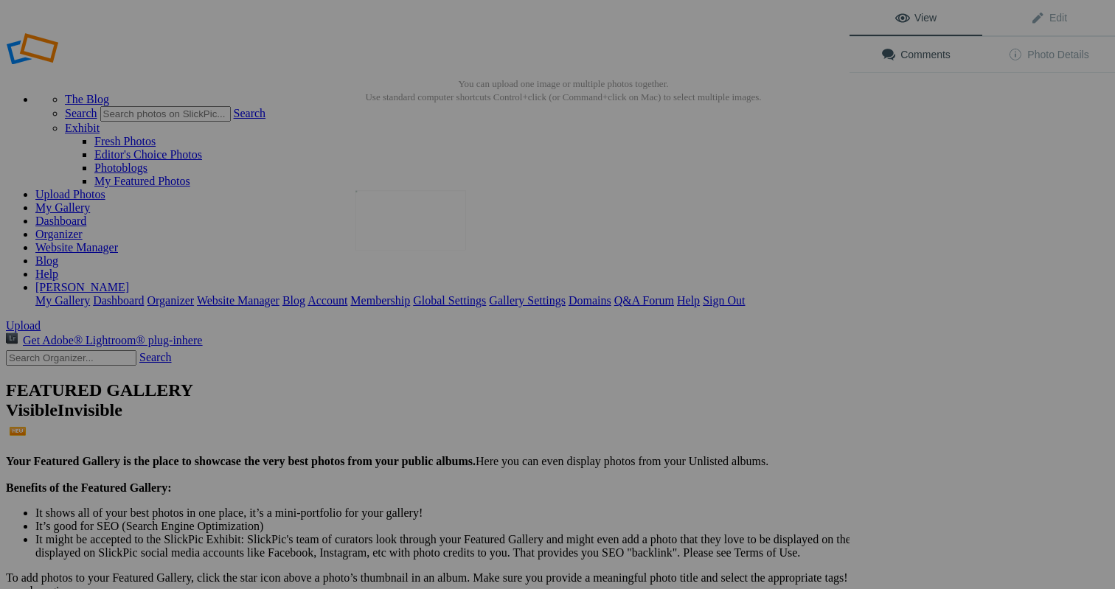
click at [394, 214] on img at bounding box center [410, 220] width 111 height 60
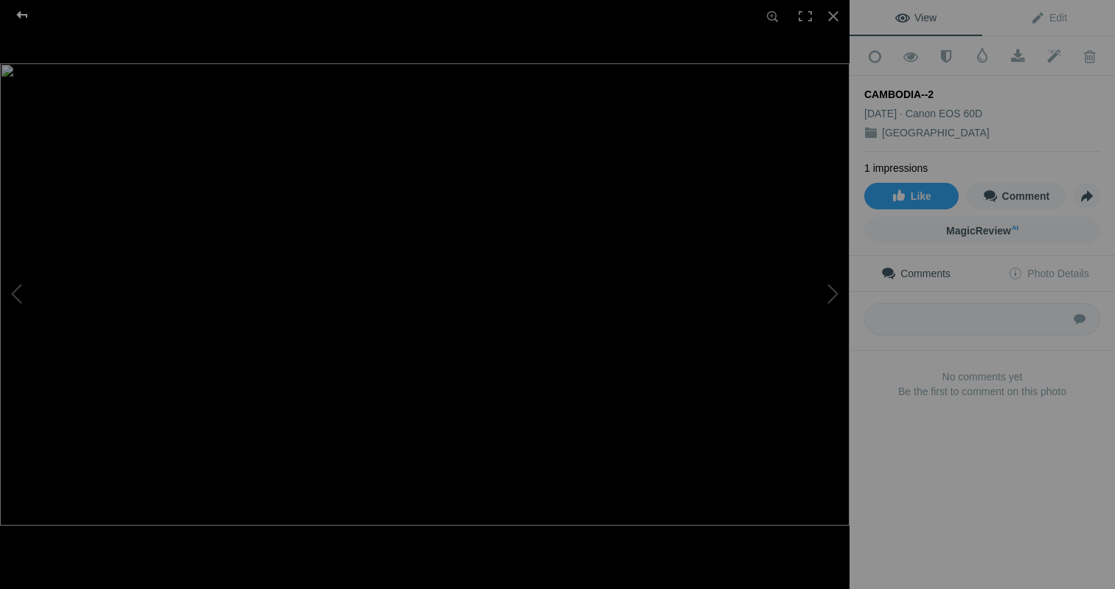
click at [23, 16] on div at bounding box center [22, 14] width 53 height 29
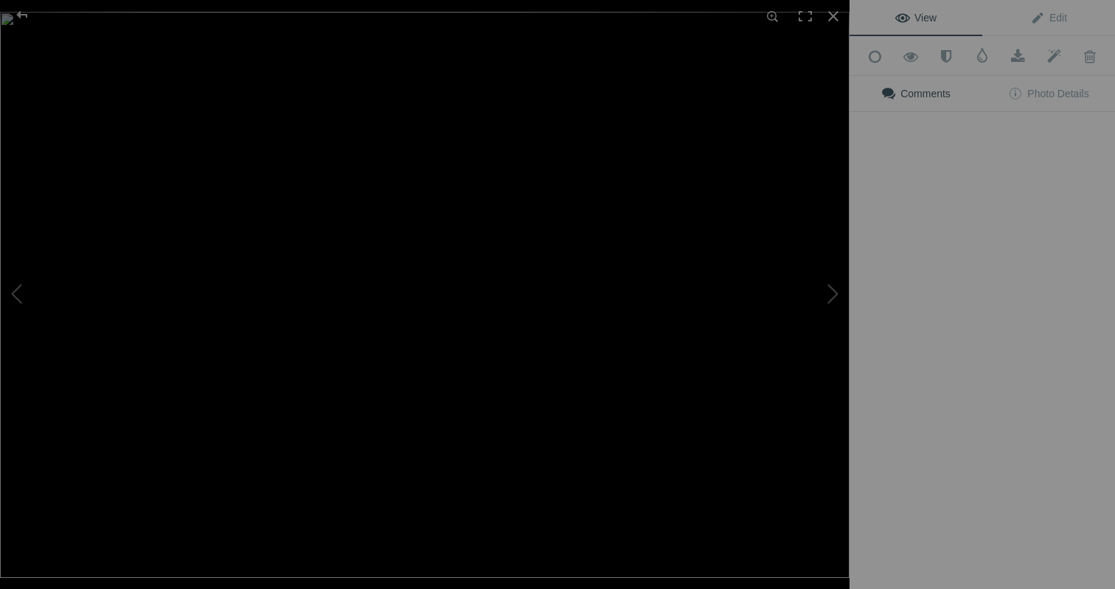
click at [520, 226] on img at bounding box center [424, 295] width 849 height 566
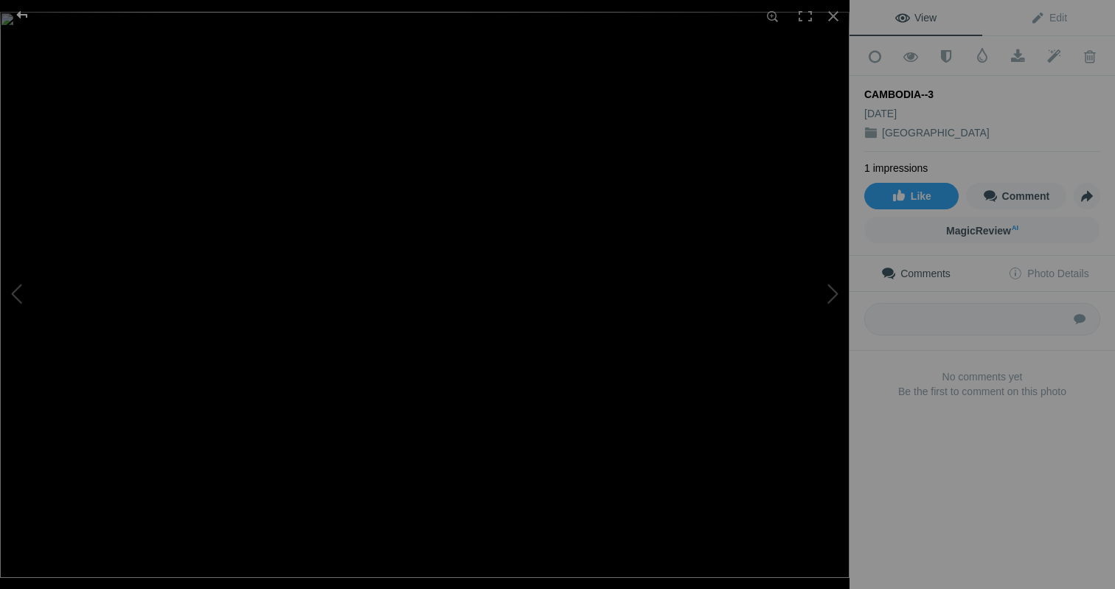
click at [21, 15] on div at bounding box center [22, 14] width 53 height 29
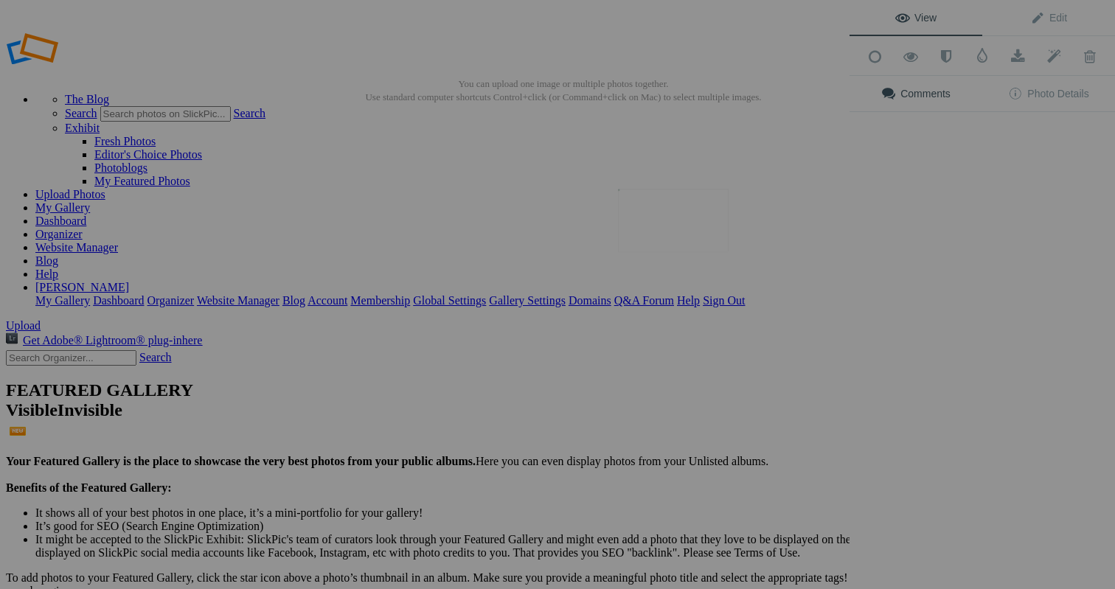
click at [698, 202] on img at bounding box center [673, 220] width 111 height 63
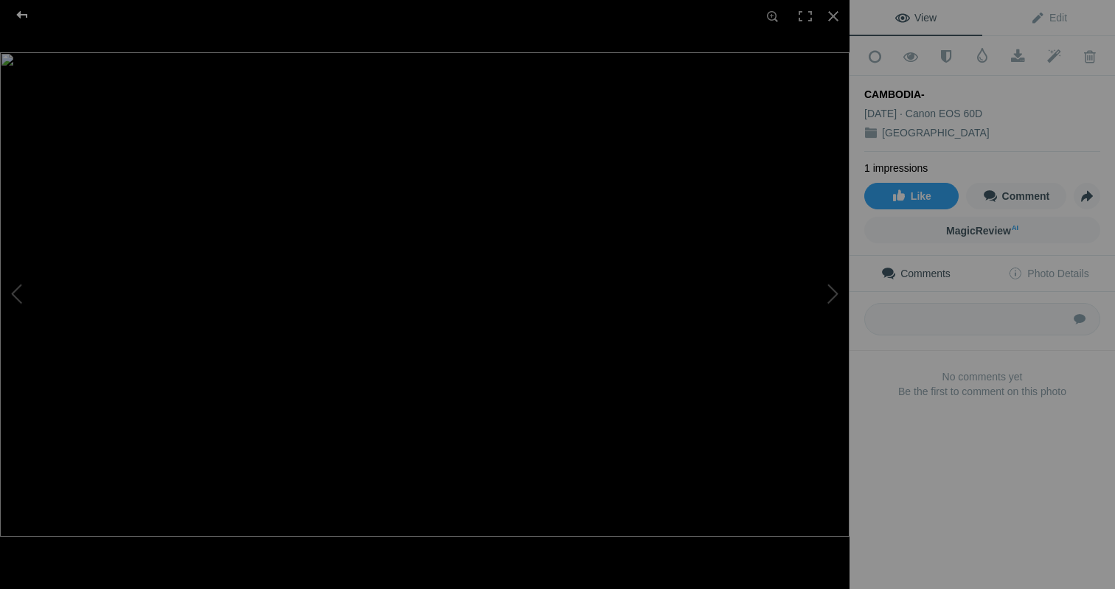
click at [17, 17] on div at bounding box center [22, 14] width 53 height 29
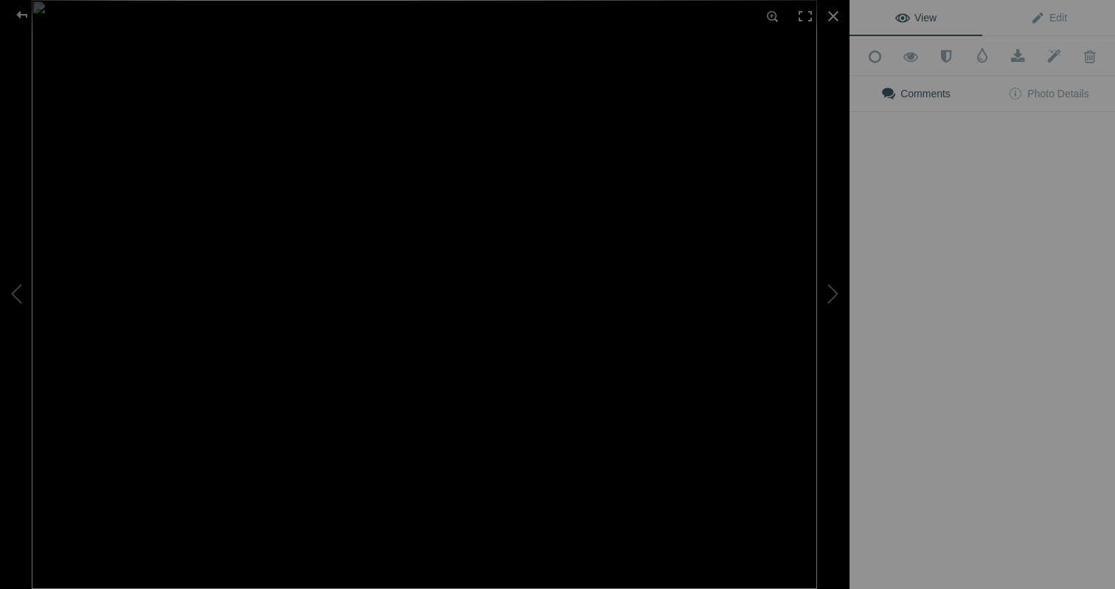
click at [768, 201] on button at bounding box center [794, 295] width 111 height 212
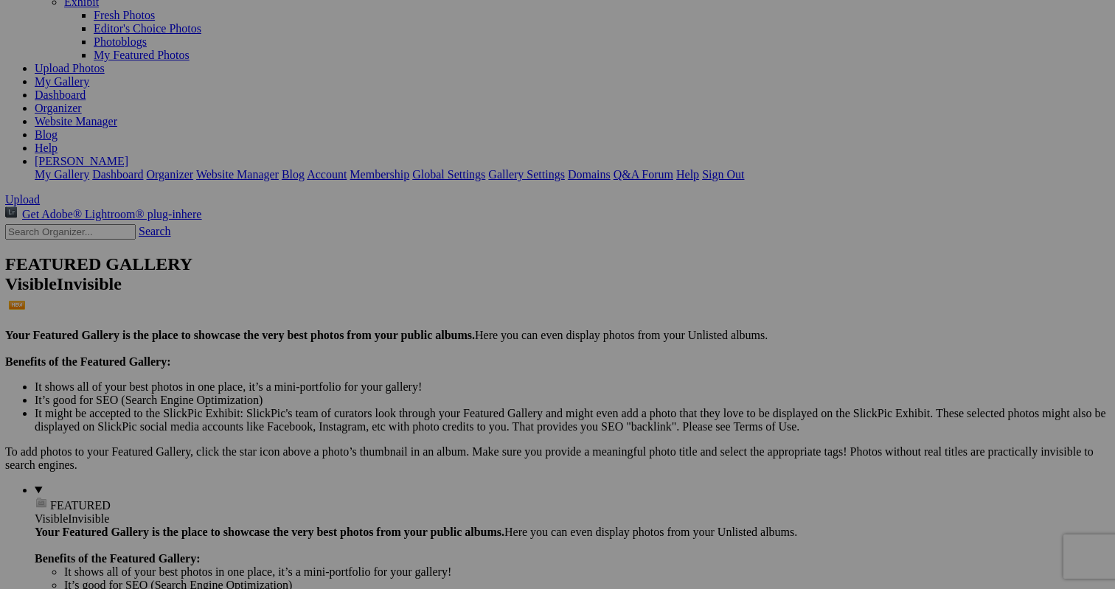
scroll to position [126, 0]
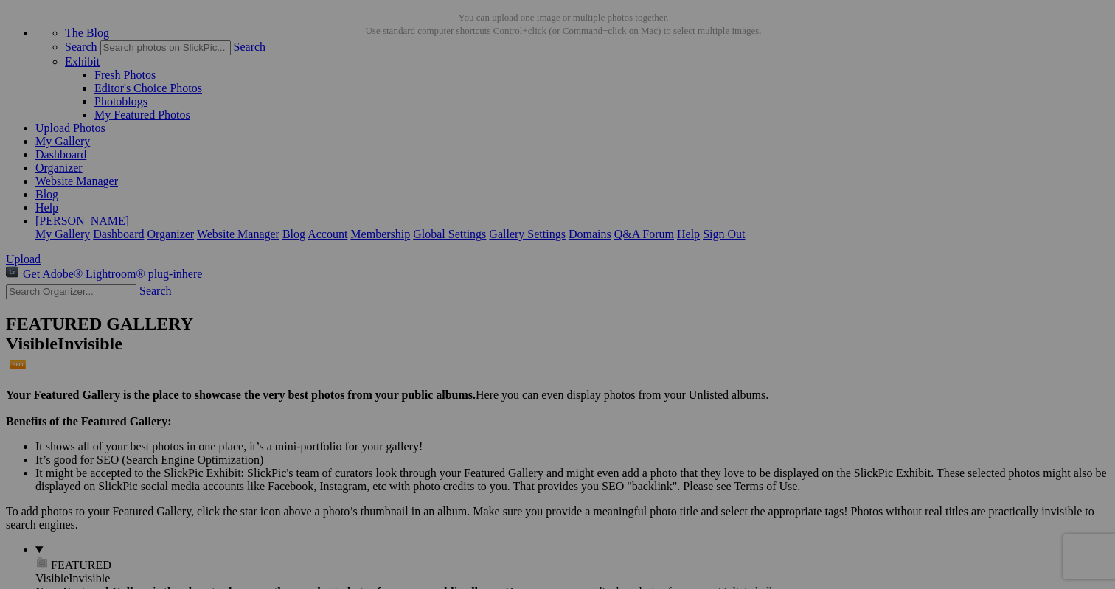
scroll to position [64, 0]
